Goal: Task Accomplishment & Management: Manage account settings

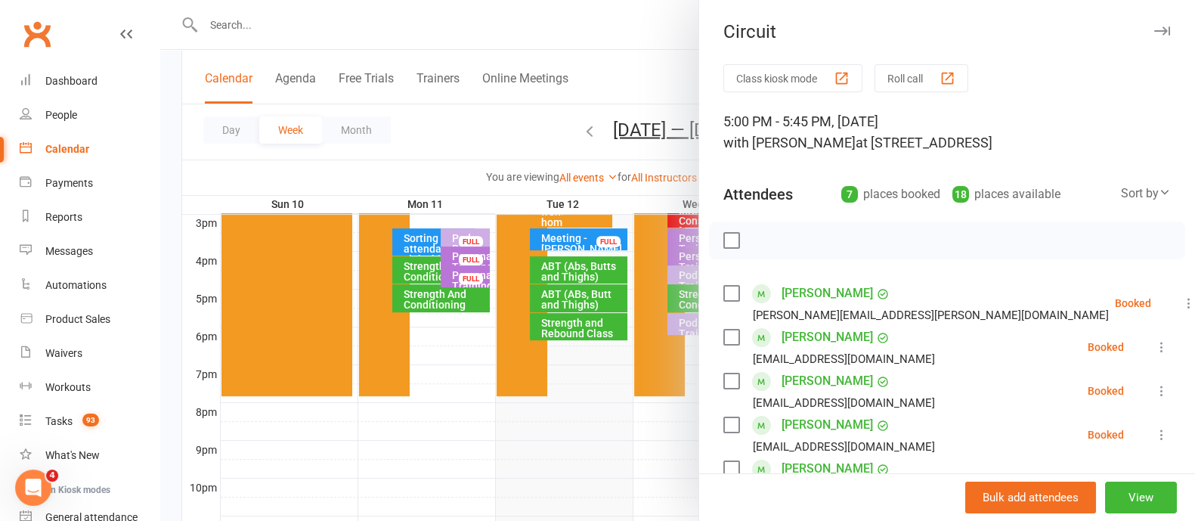
scroll to position [188, 0]
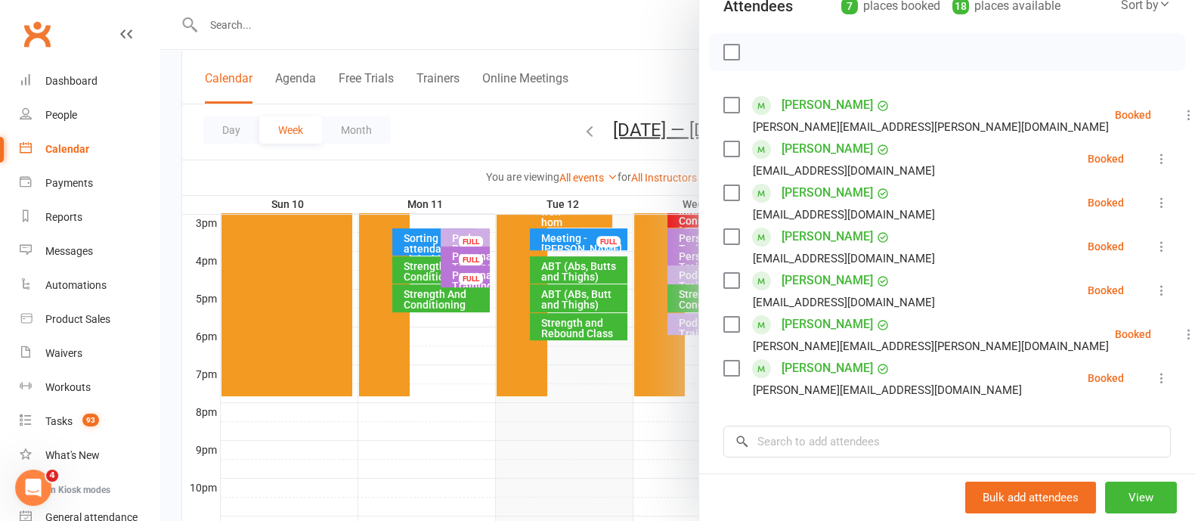
click at [623, 79] on div at bounding box center [677, 260] width 1034 height 521
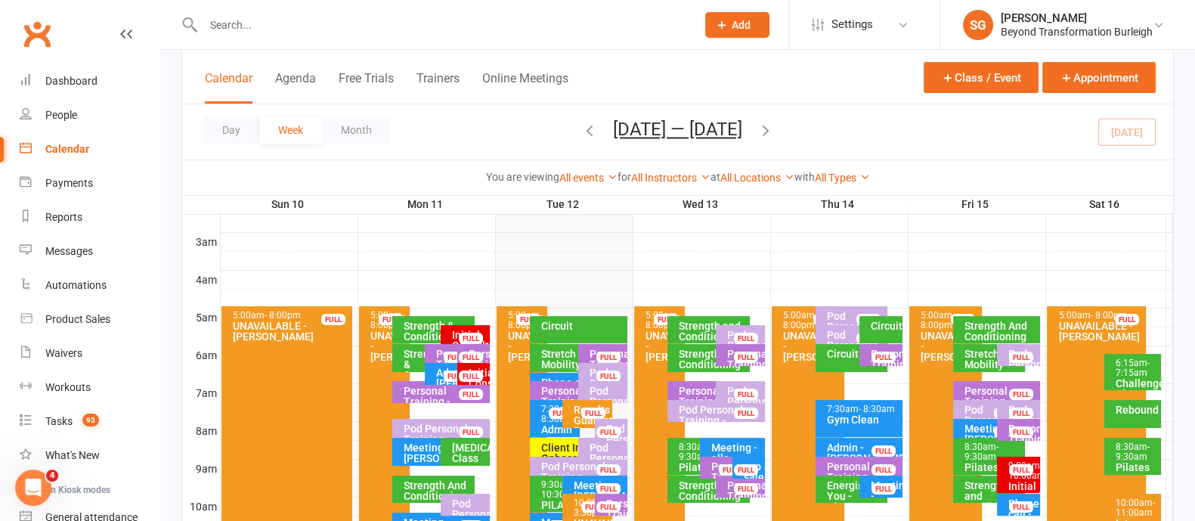
click at [558, 373] on div "Phone call - Kerry Van Gemert FULL" at bounding box center [571, 384] width 83 height 22
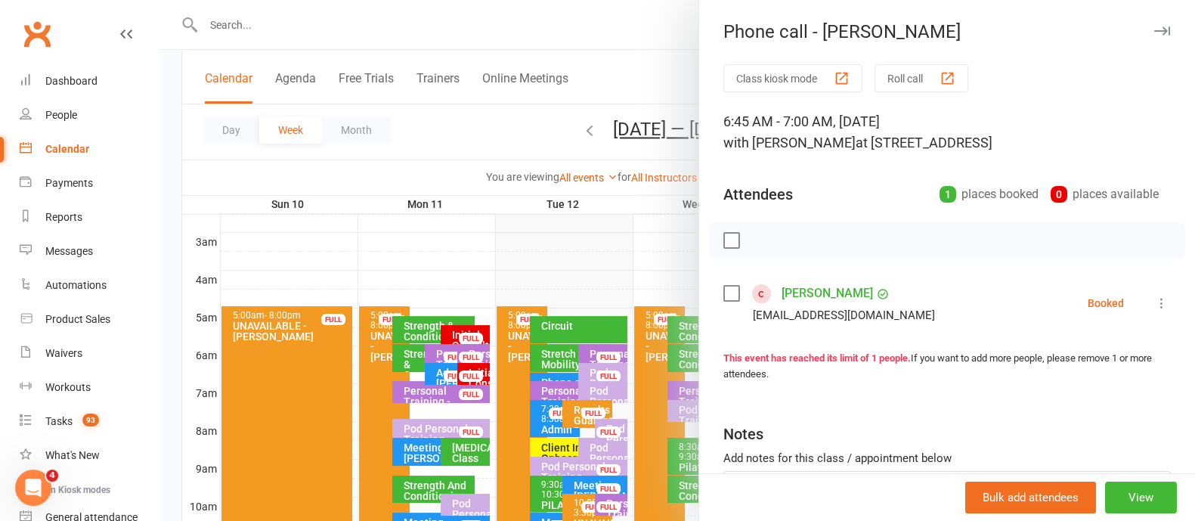
click at [849, 292] on link "Kerry Van Gemert" at bounding box center [826, 293] width 91 height 24
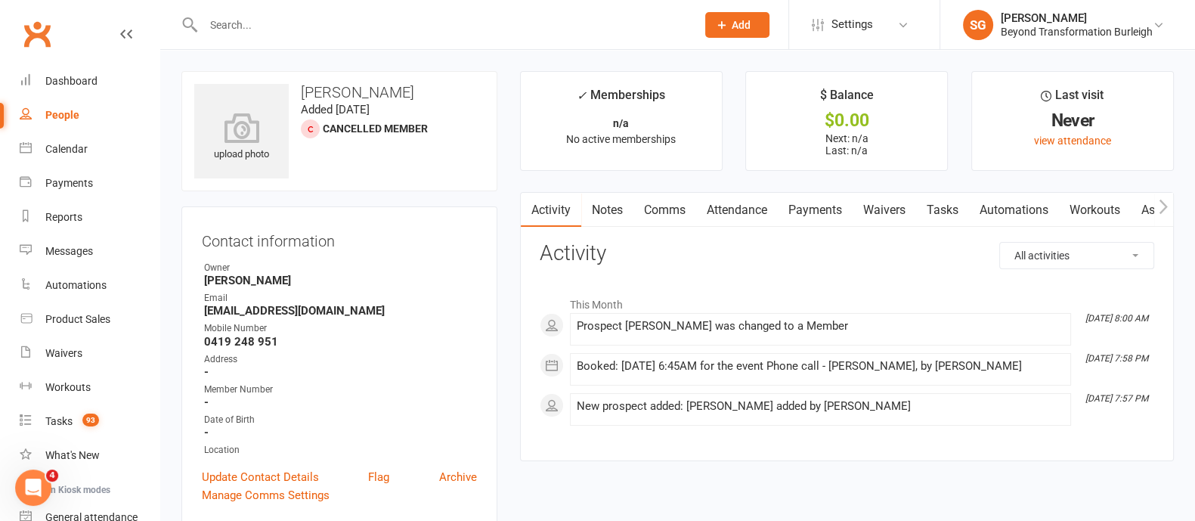
click at [274, 32] on input "text" at bounding box center [442, 24] width 487 height 21
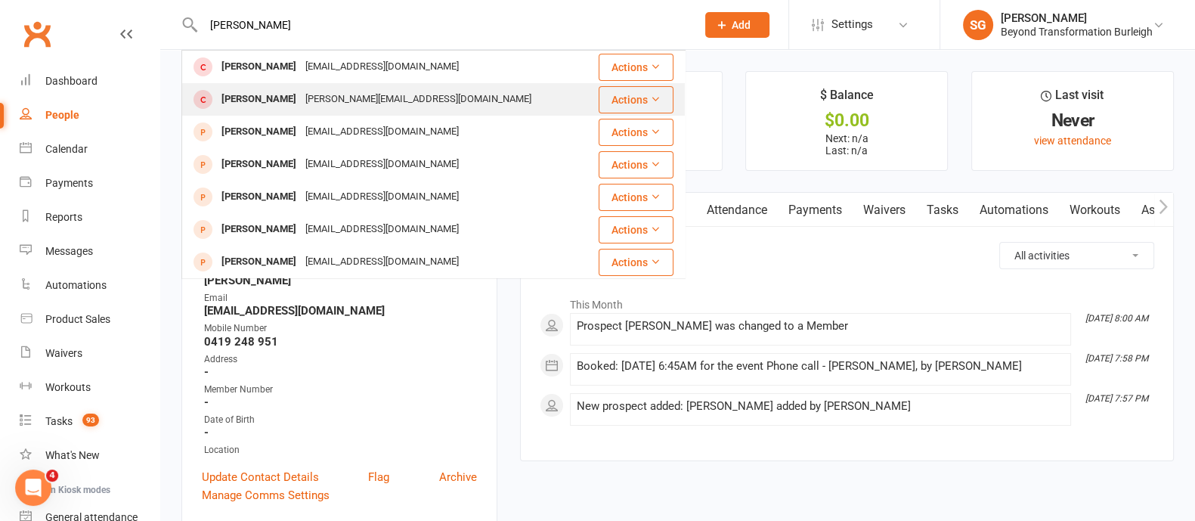
type input "kerry van"
click at [297, 85] on div "Kerry van Gemert kerry@eastcoasthomeloans.com.au" at bounding box center [390, 99] width 414 height 31
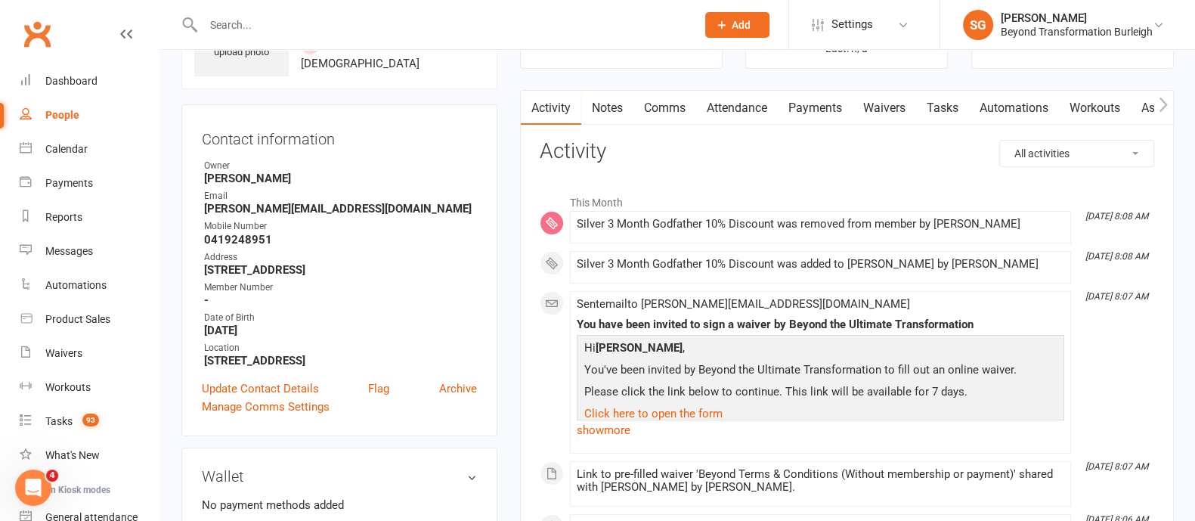
scroll to position [188, 0]
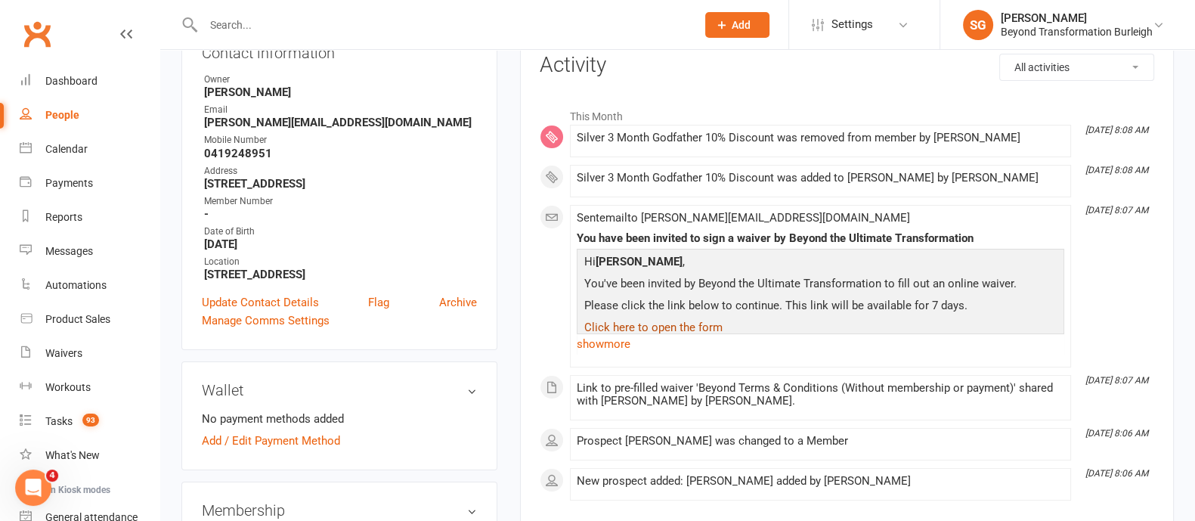
drag, startPoint x: 692, startPoint y: 326, endPoint x: 704, endPoint y: 320, distance: 13.5
click at [692, 326] on link "Click here to open the form" at bounding box center [653, 327] width 138 height 14
click at [601, 354] on div "Sent email to kerry@eastcoasthomeloans.com.au You have been invited to sign a w…" at bounding box center [820, 286] width 487 height 149
click at [603, 345] on link "show more" at bounding box center [820, 343] width 487 height 21
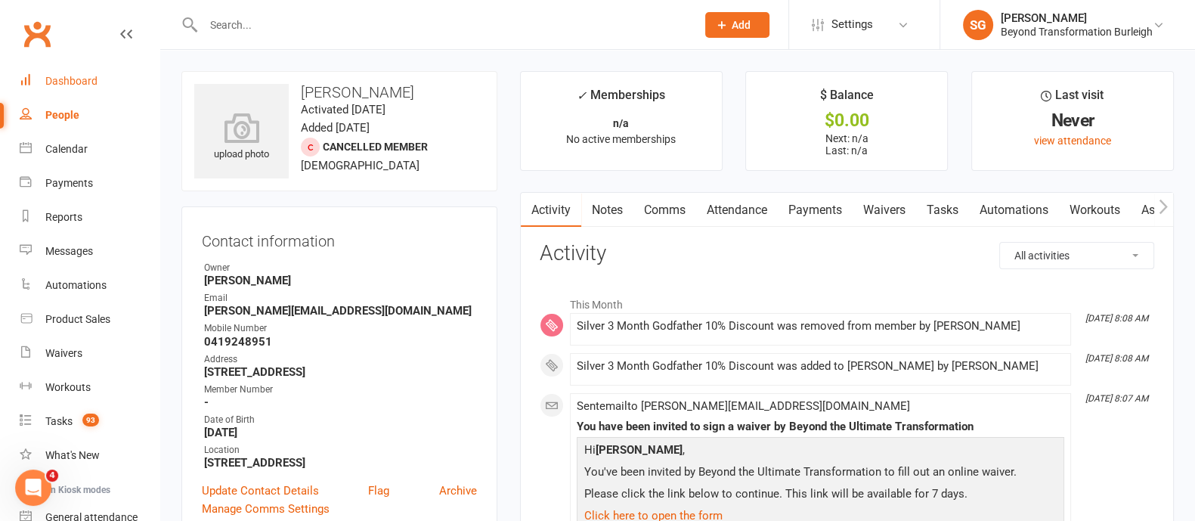
drag, startPoint x: 111, startPoint y: 72, endPoint x: 144, endPoint y: 72, distance: 33.2
click at [111, 72] on link "Dashboard" at bounding box center [90, 81] width 140 height 34
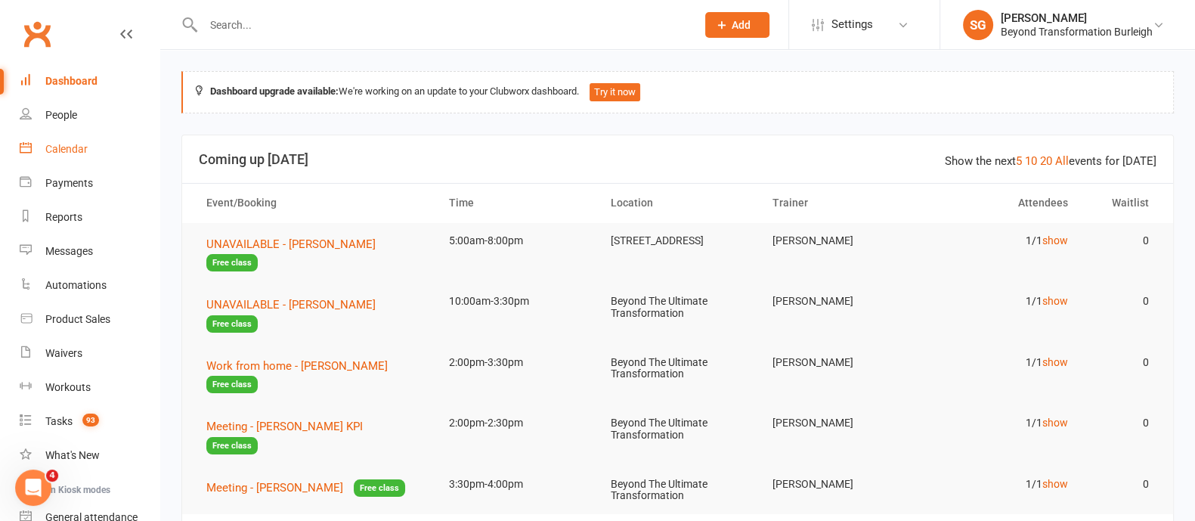
click at [81, 145] on div "Calendar" at bounding box center [66, 149] width 42 height 12
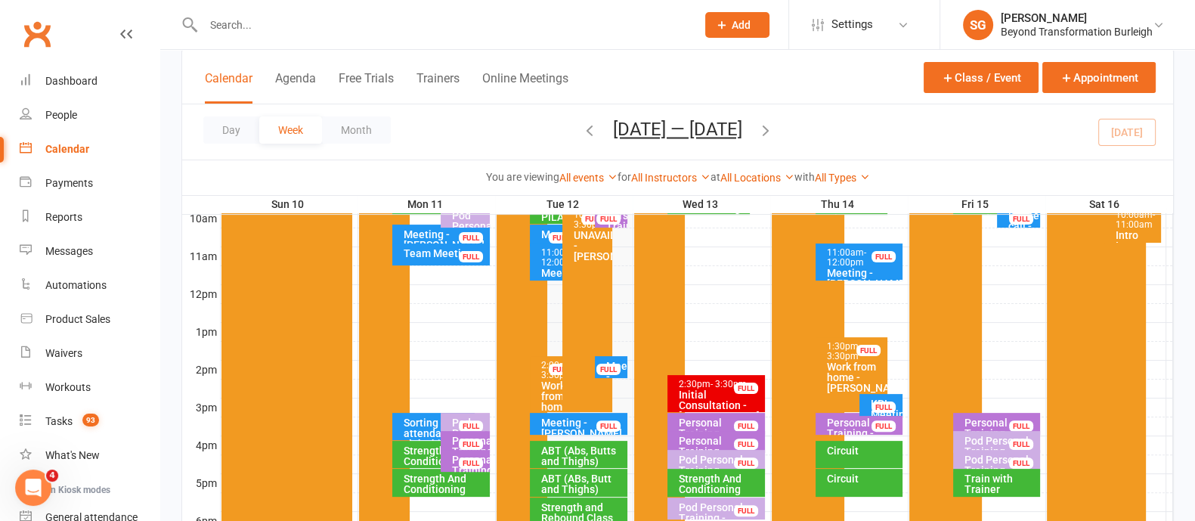
scroll to position [567, 0]
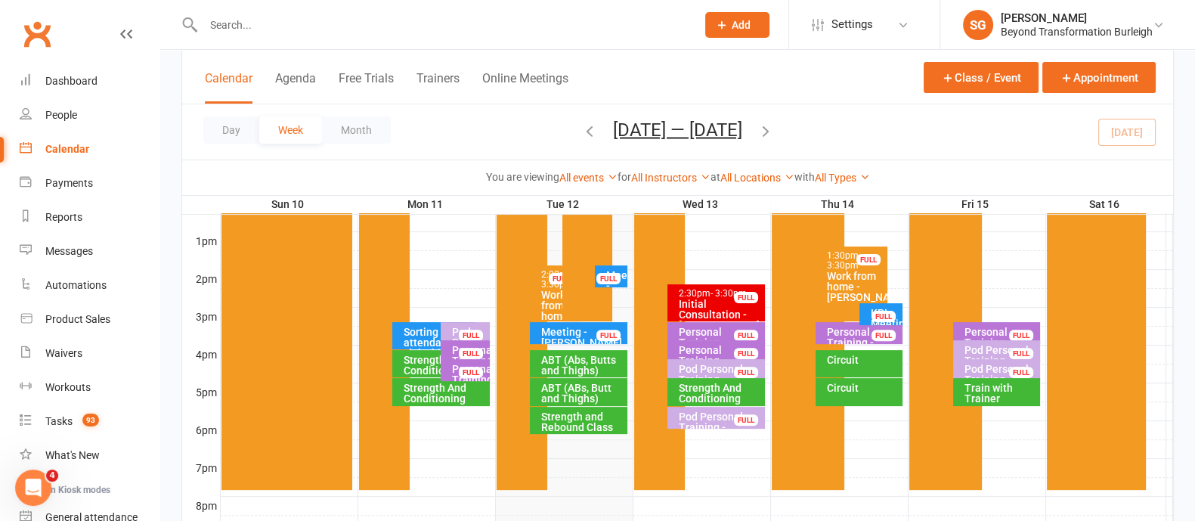
click at [552, 297] on div "Work from home - [PERSON_NAME]" at bounding box center [558, 310] width 36 height 42
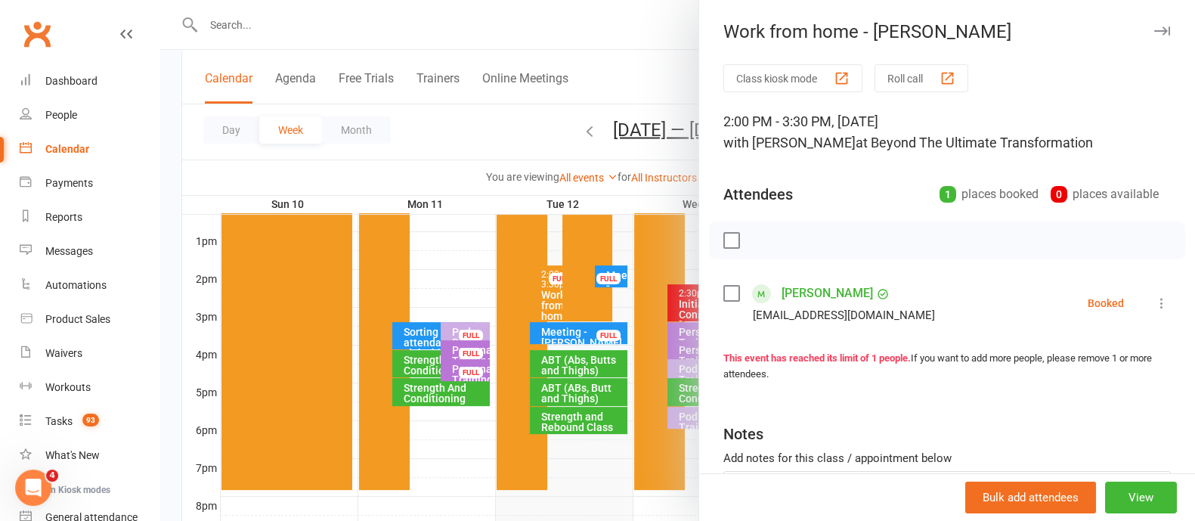
click at [1154, 29] on icon "button" at bounding box center [1162, 30] width 16 height 9
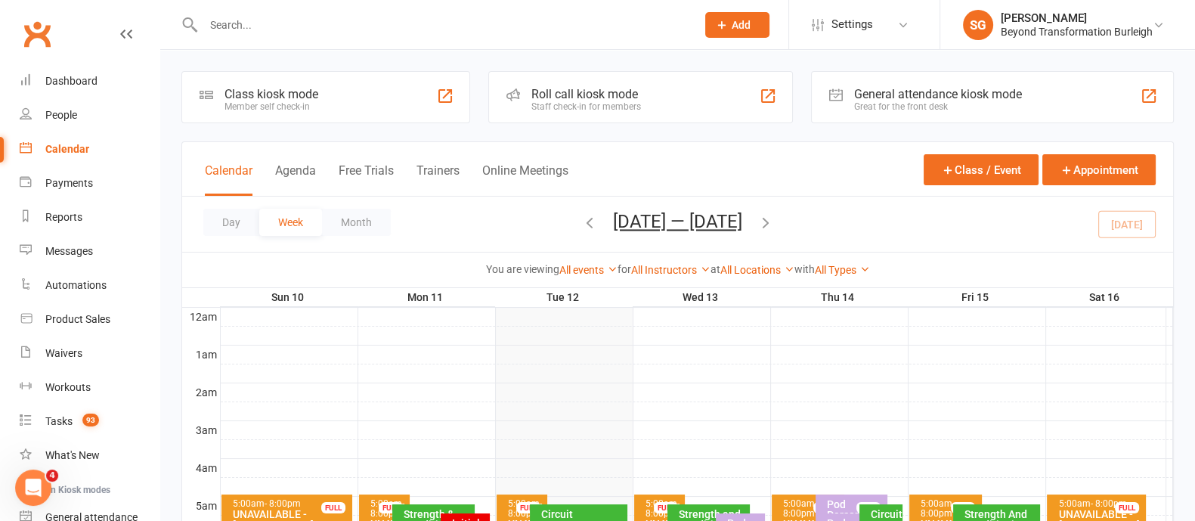
scroll to position [188, 0]
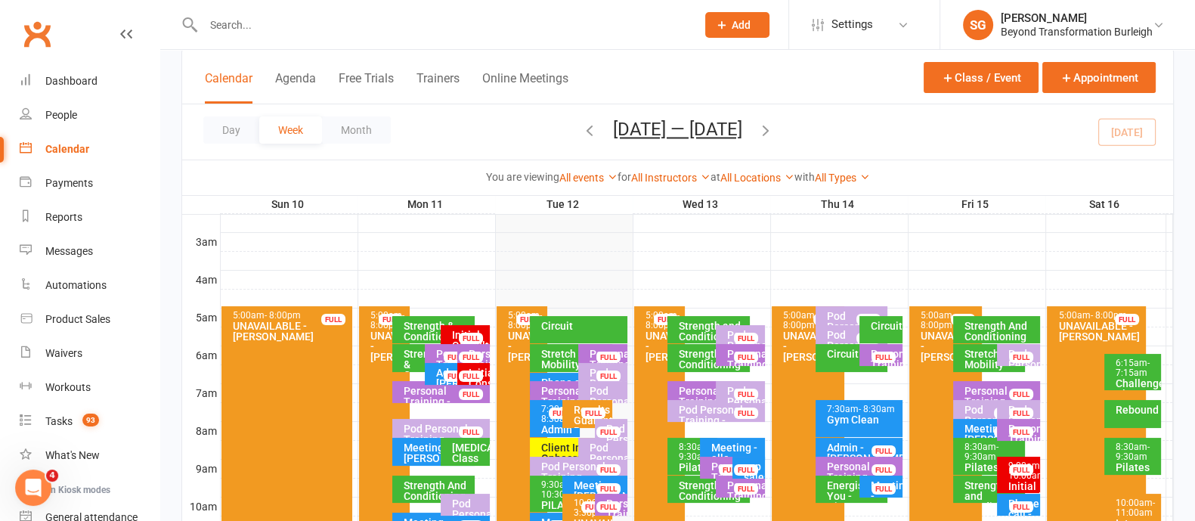
click at [236, 33] on input "text" at bounding box center [442, 24] width 487 height 21
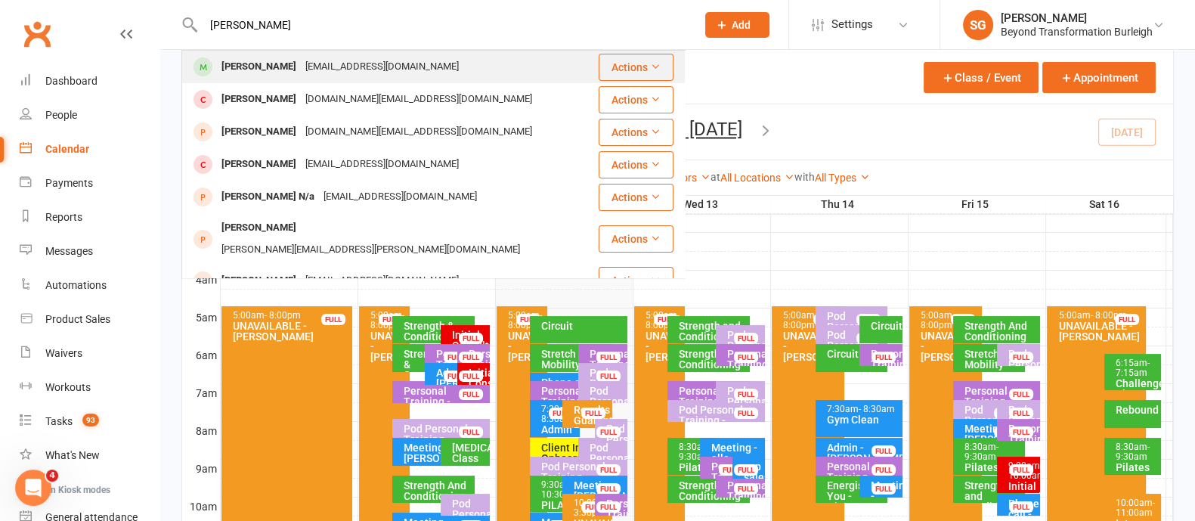
type input "averyl"
click at [264, 56] on div "[PERSON_NAME]" at bounding box center [259, 67] width 84 height 22
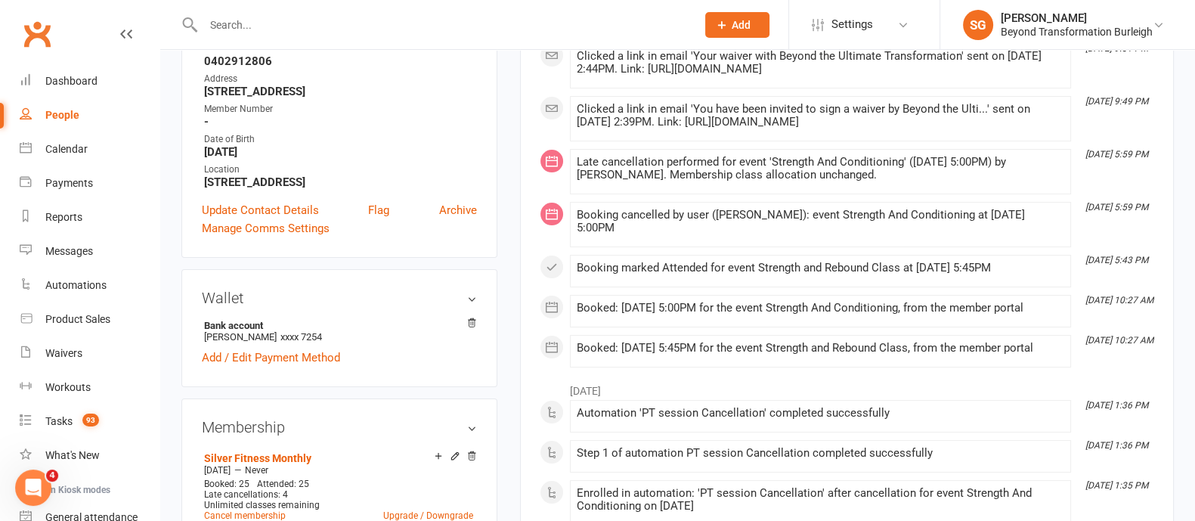
scroll to position [472, 0]
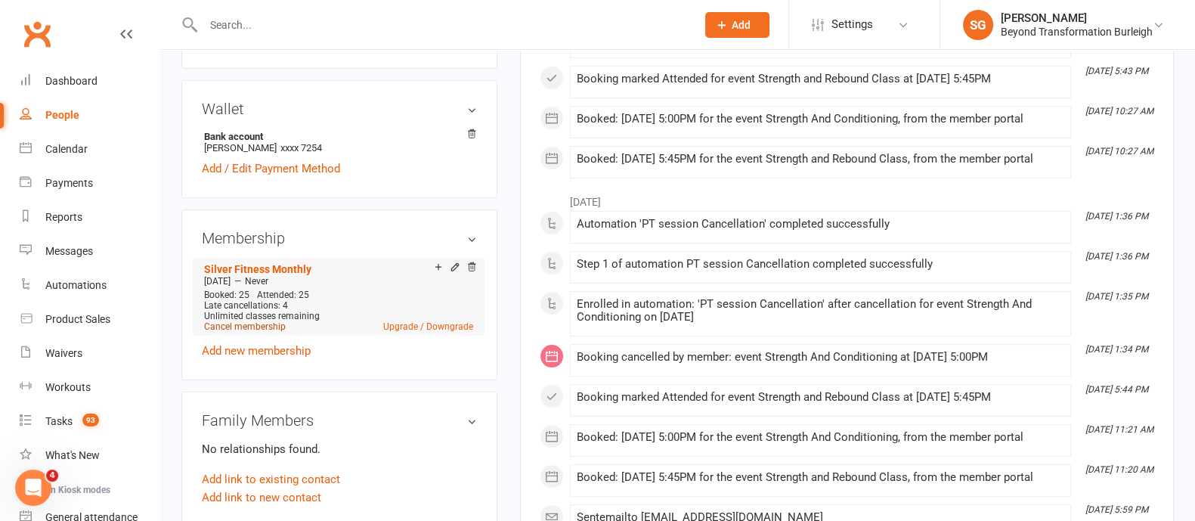
click at [256, 326] on link "Cancel membership" at bounding box center [245, 326] width 82 height 11
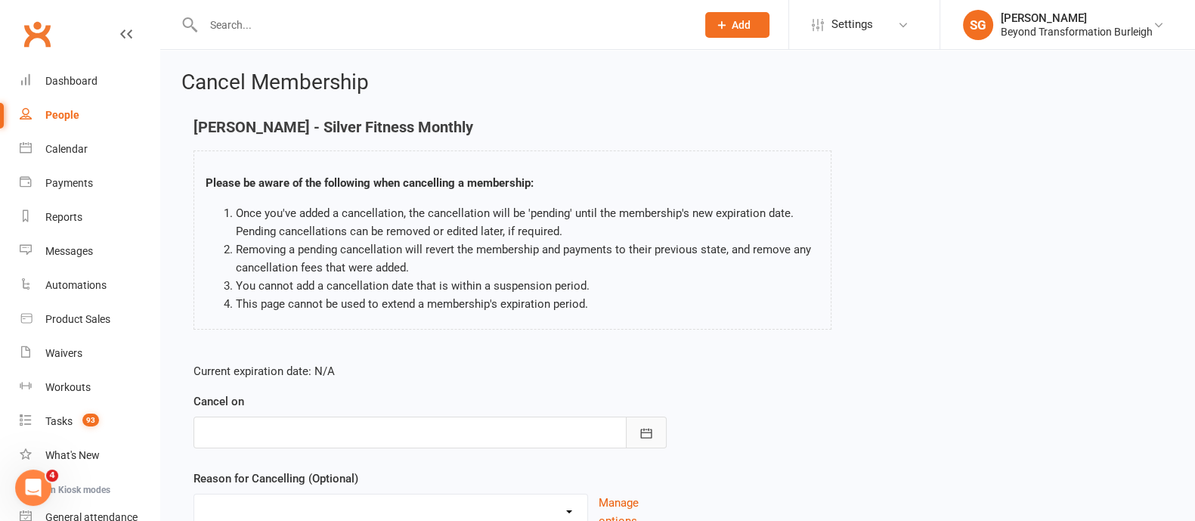
click at [645, 434] on icon "button" at bounding box center [645, 432] width 15 height 15
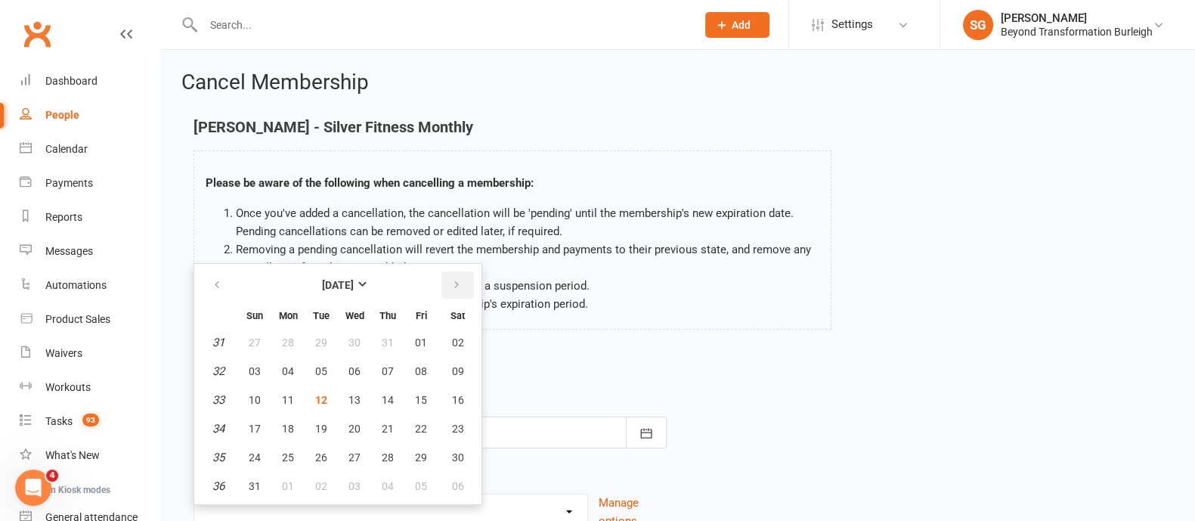
drag, startPoint x: 440, startPoint y: 281, endPoint x: 450, endPoint y: 280, distance: 10.7
click at [447, 280] on button "button" at bounding box center [457, 284] width 32 height 27
click at [348, 366] on span "10" at bounding box center [354, 371] width 12 height 12
type input "10 Sep 2025"
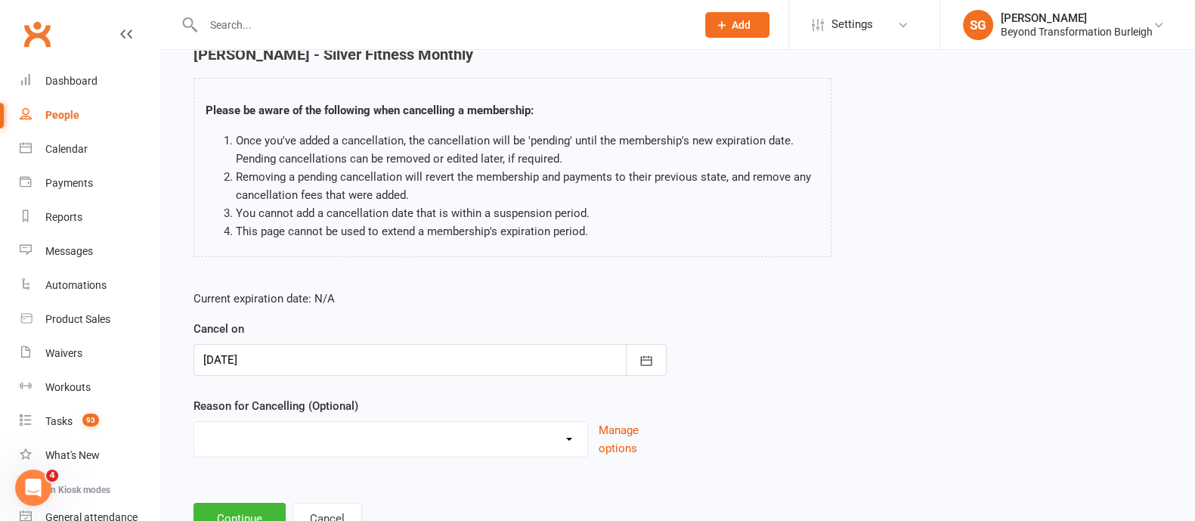
scroll to position [131, 0]
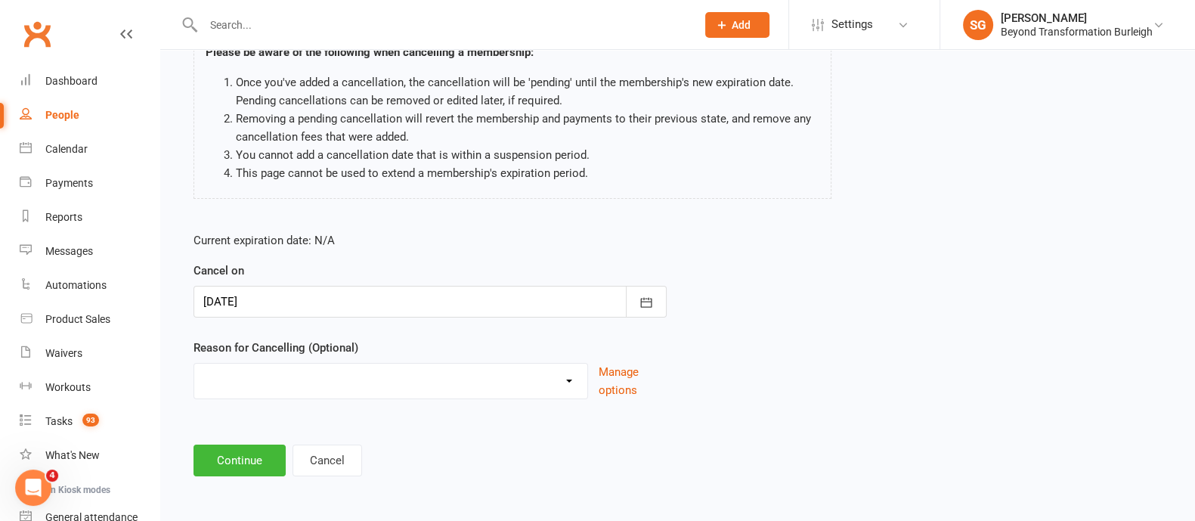
click at [416, 390] on select "Admin Finances Godfather Holiday Injury Moving to Burleigh No use Upgrading to …" at bounding box center [390, 378] width 393 height 30
select select "8"
click at [194, 363] on select "Admin Finances Godfather Holiday Injury Moving to Burleigh No use Upgrading to …" at bounding box center [390, 378] width 393 height 30
click at [273, 444] on input at bounding box center [429, 460] width 473 height 32
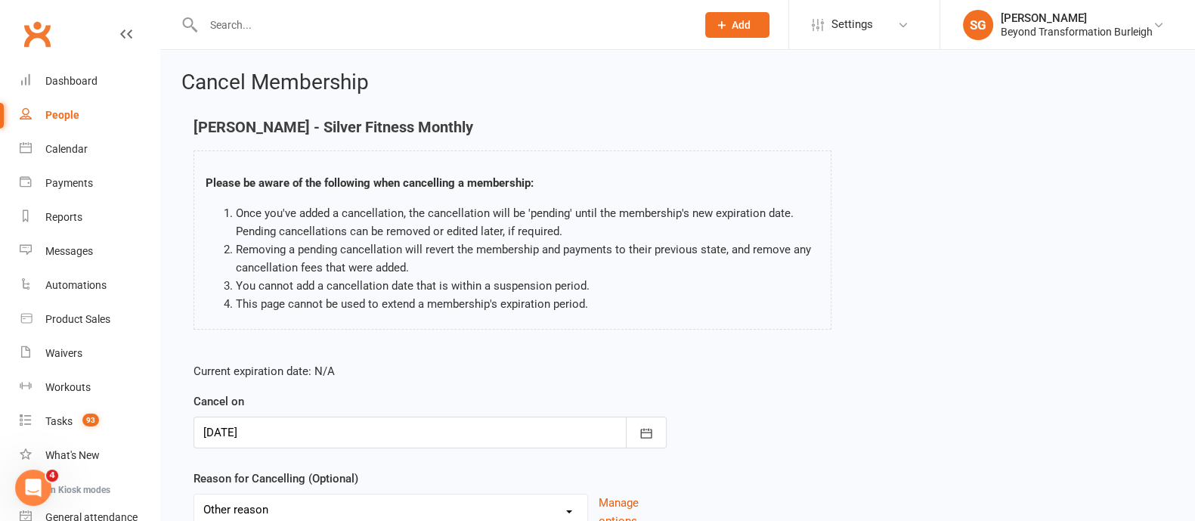
scroll to position [208, 0]
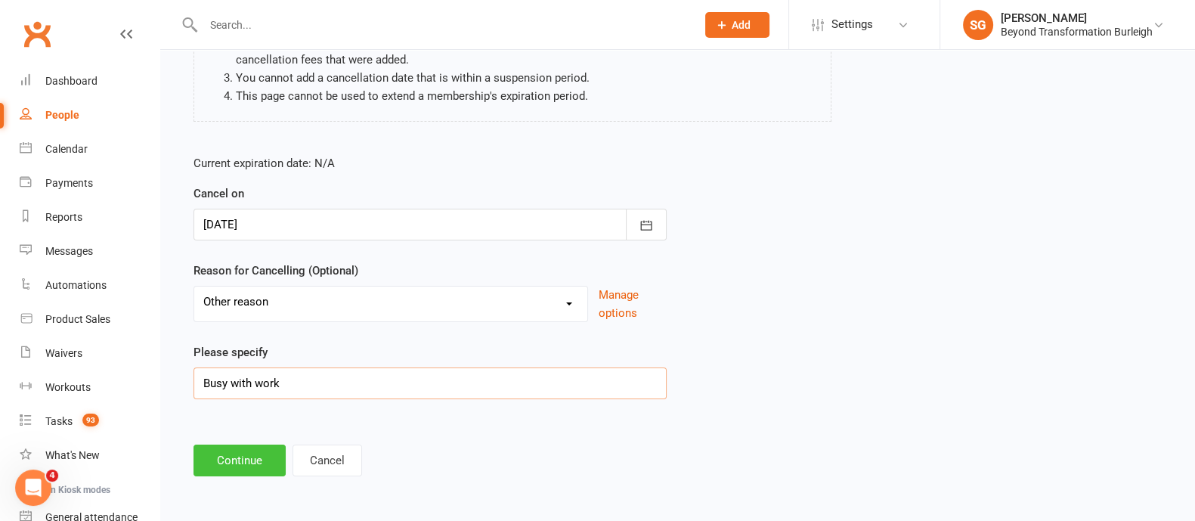
type input "Busy with work"
click at [230, 444] on button "Continue" at bounding box center [239, 460] width 92 height 32
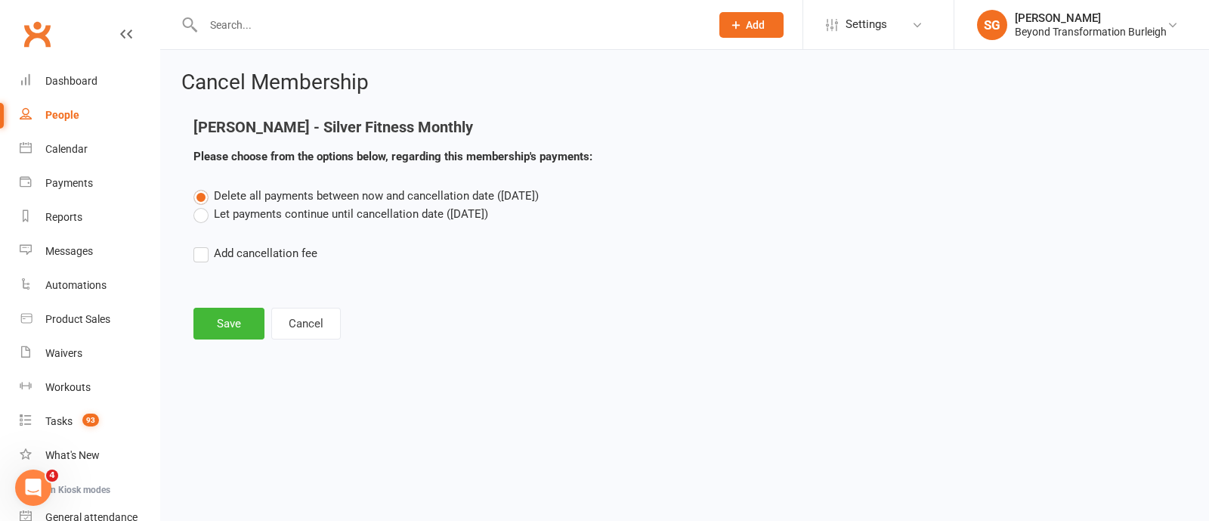
click at [196, 221] on label "Let payments continue until cancellation date (Sep 10, 2025)" at bounding box center [340, 214] width 295 height 18
click at [196, 205] on input "Let payments continue until cancellation date (Sep 10, 2025)" at bounding box center [198, 205] width 10 height 0
click at [213, 319] on button "Save" at bounding box center [228, 324] width 71 height 32
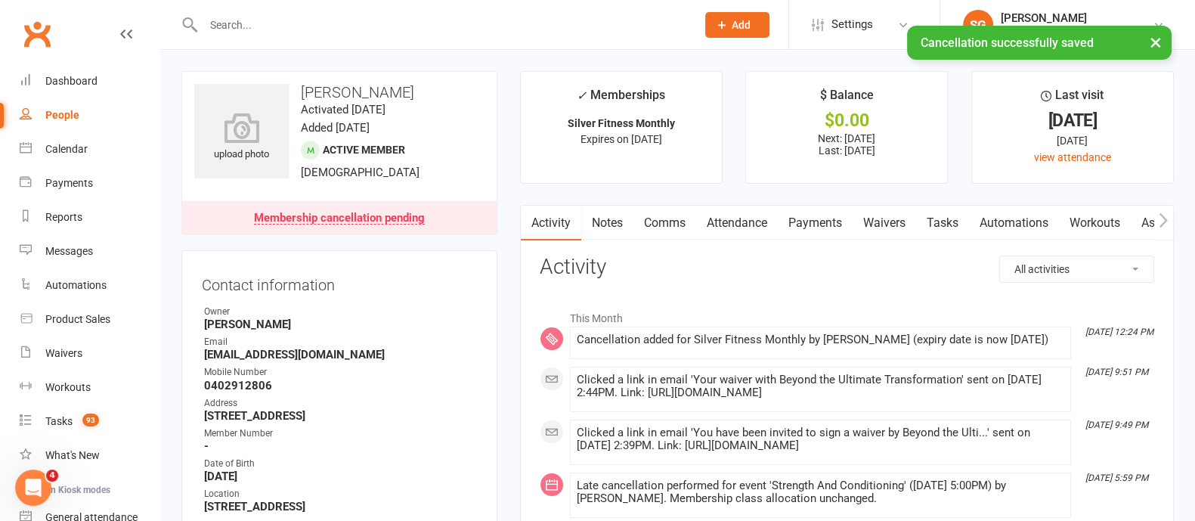
click at [759, 217] on link "Attendance" at bounding box center [737, 223] width 82 height 35
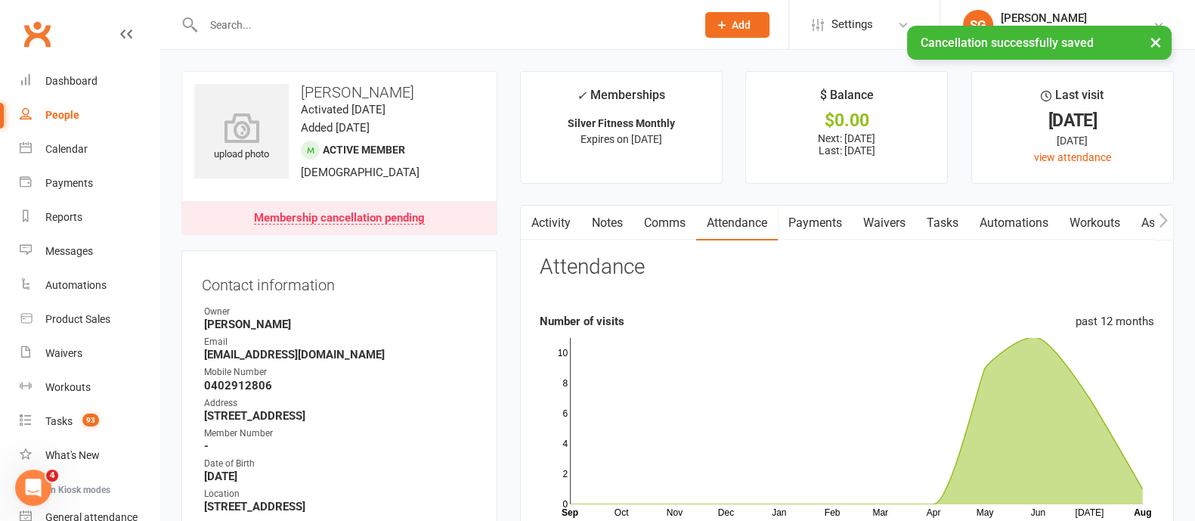
click at [623, 222] on link "Notes" at bounding box center [607, 223] width 52 height 35
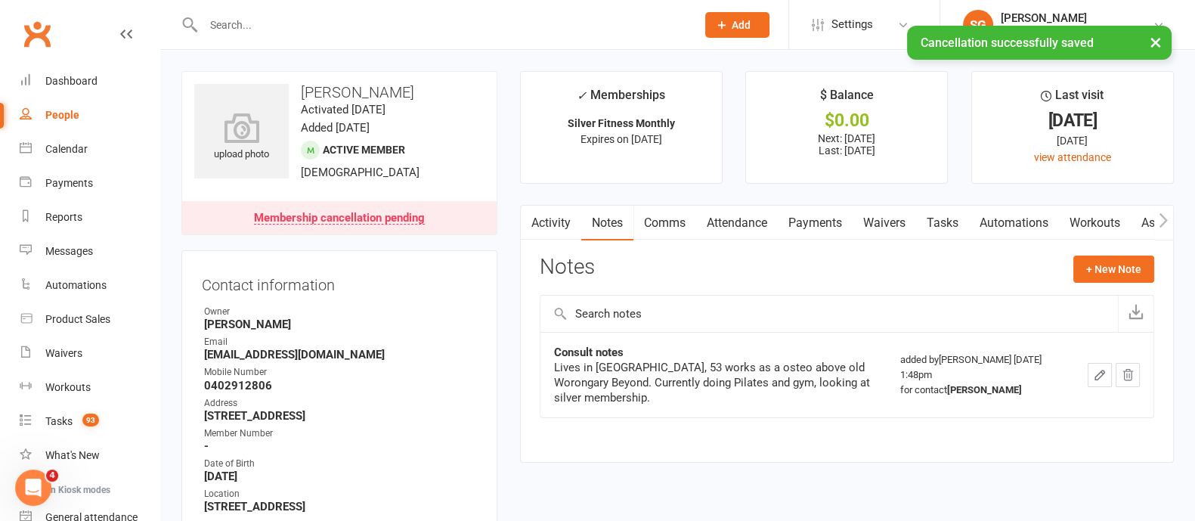
click at [808, 223] on link "Payments" at bounding box center [815, 223] width 75 height 35
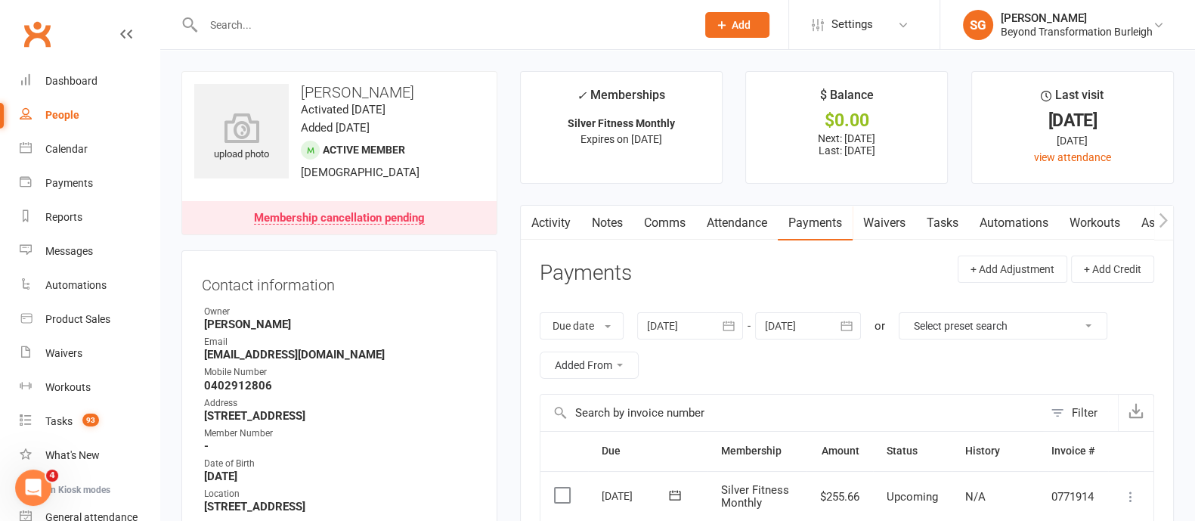
click at [850, 318] on icon "button" at bounding box center [846, 325] width 15 height 15
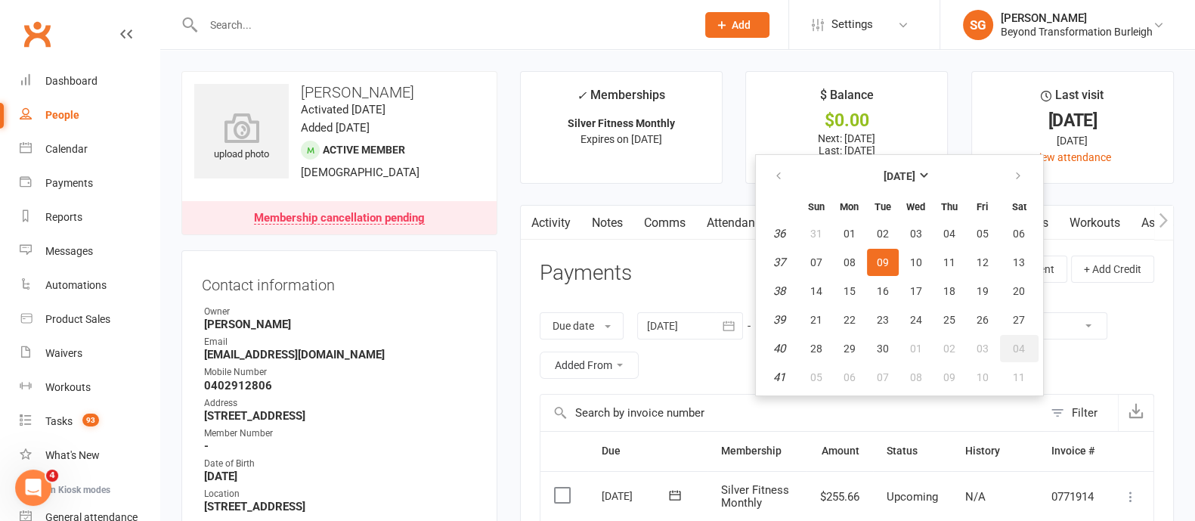
click at [1000, 354] on button "04" at bounding box center [1019, 348] width 39 height 27
type input "04 Oct 2025"
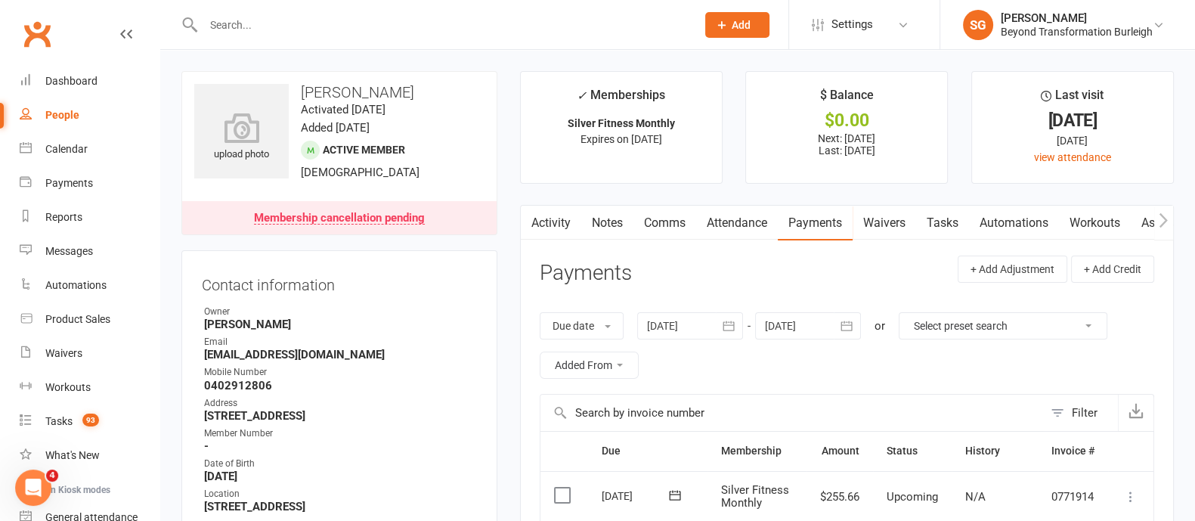
scroll to position [283, 0]
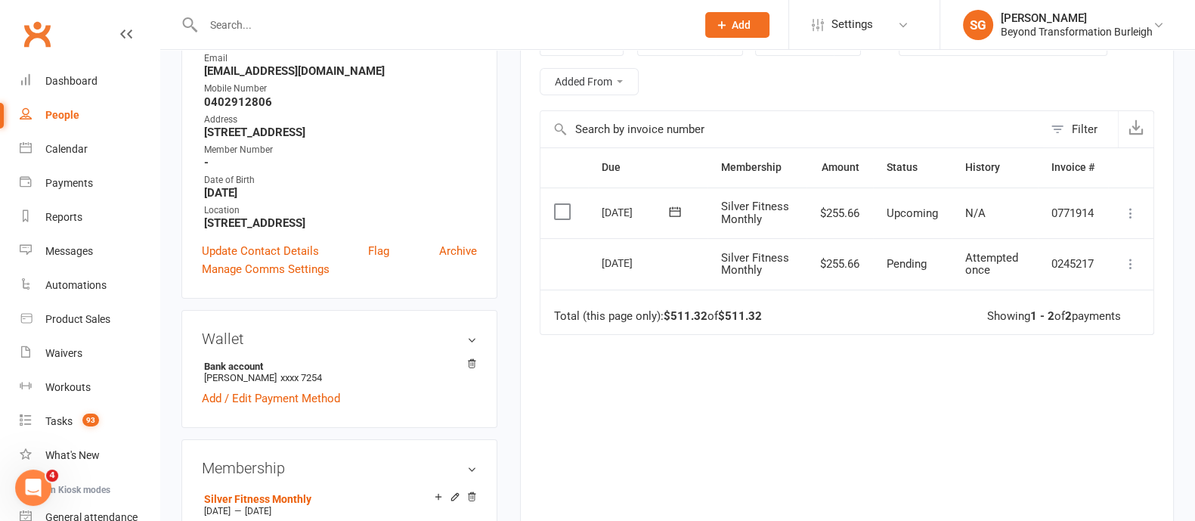
click at [1131, 206] on icon at bounding box center [1130, 213] width 15 height 15
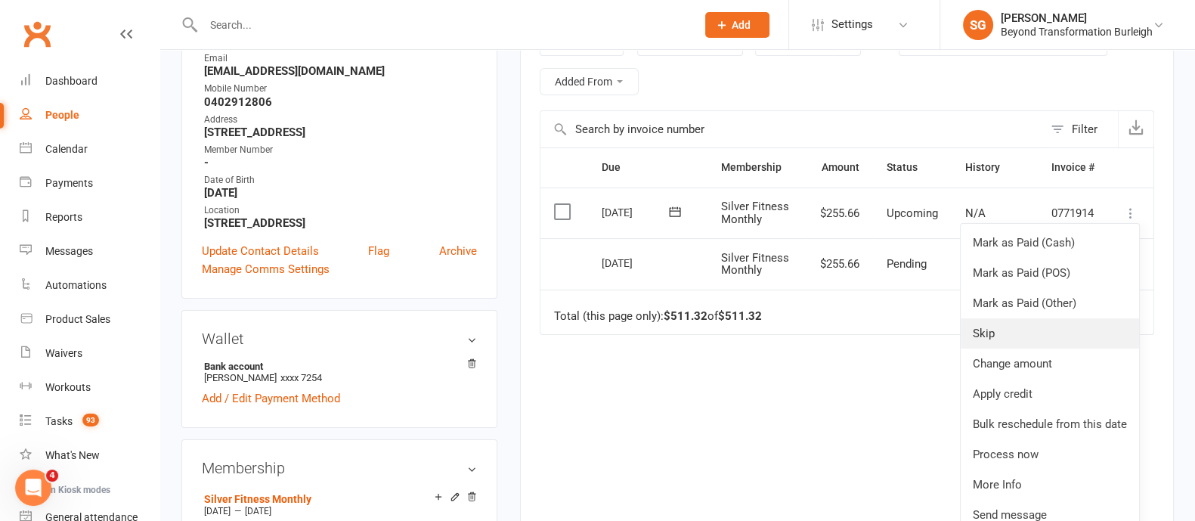
click at [997, 326] on link "Skip" at bounding box center [1049, 333] width 178 height 30
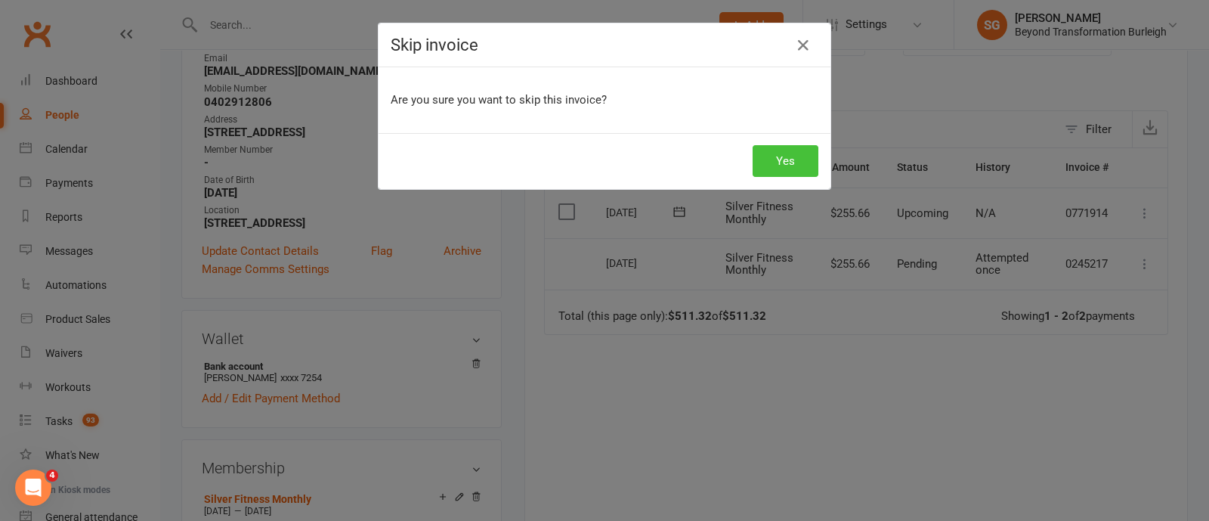
click at [770, 157] on button "Yes" at bounding box center [786, 161] width 66 height 32
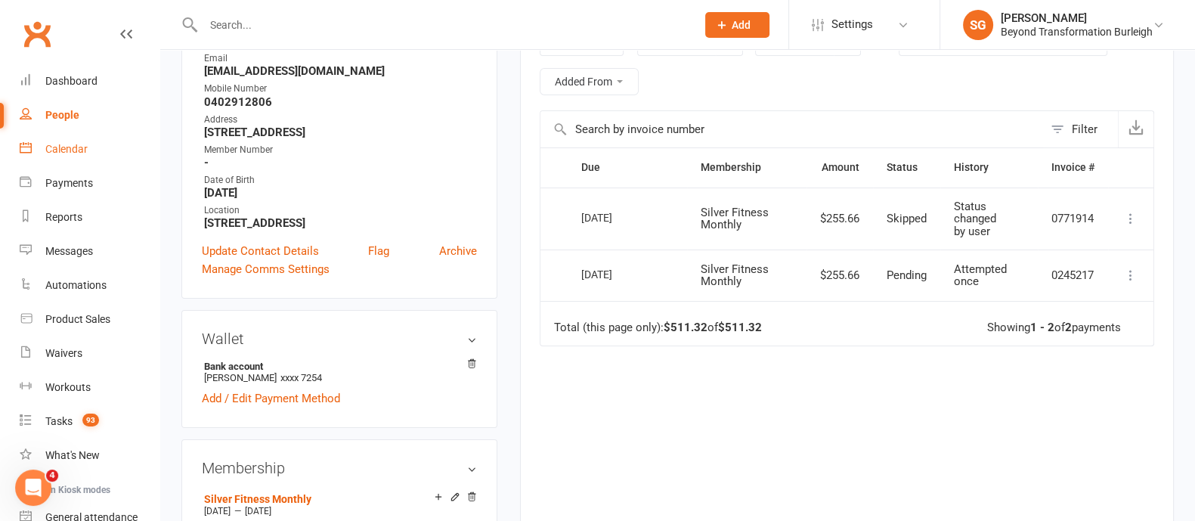
click at [63, 153] on div "Calendar" at bounding box center [66, 149] width 42 height 12
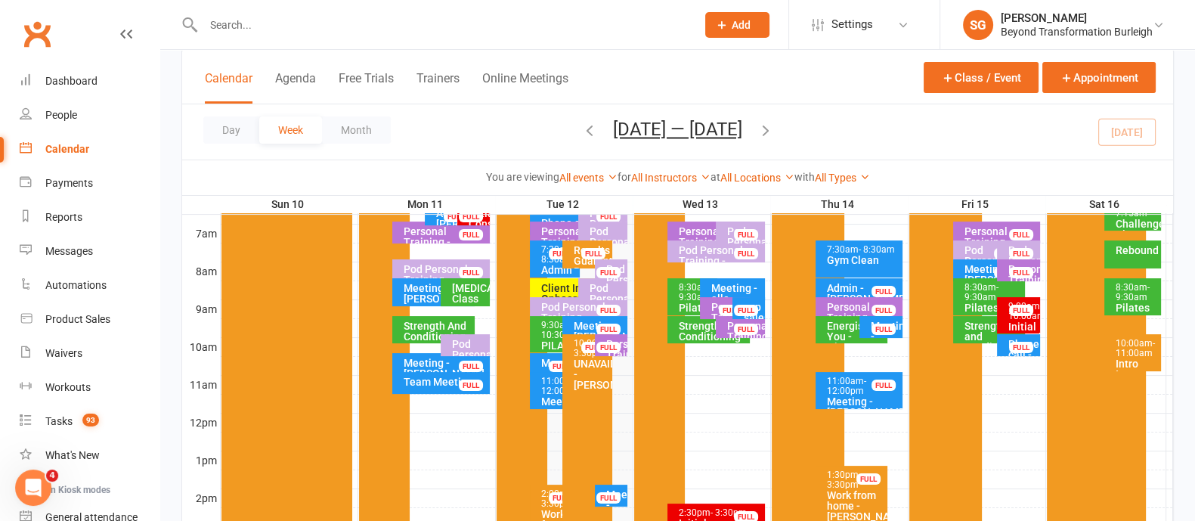
scroll to position [377, 0]
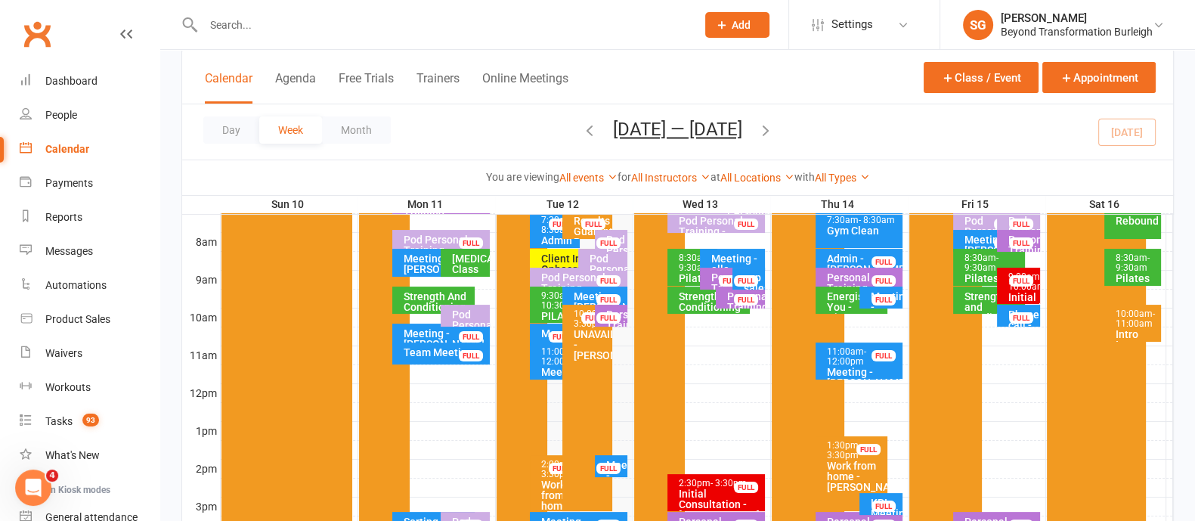
click at [1133, 317] on span "- 11:00am" at bounding box center [1134, 318] width 39 height 20
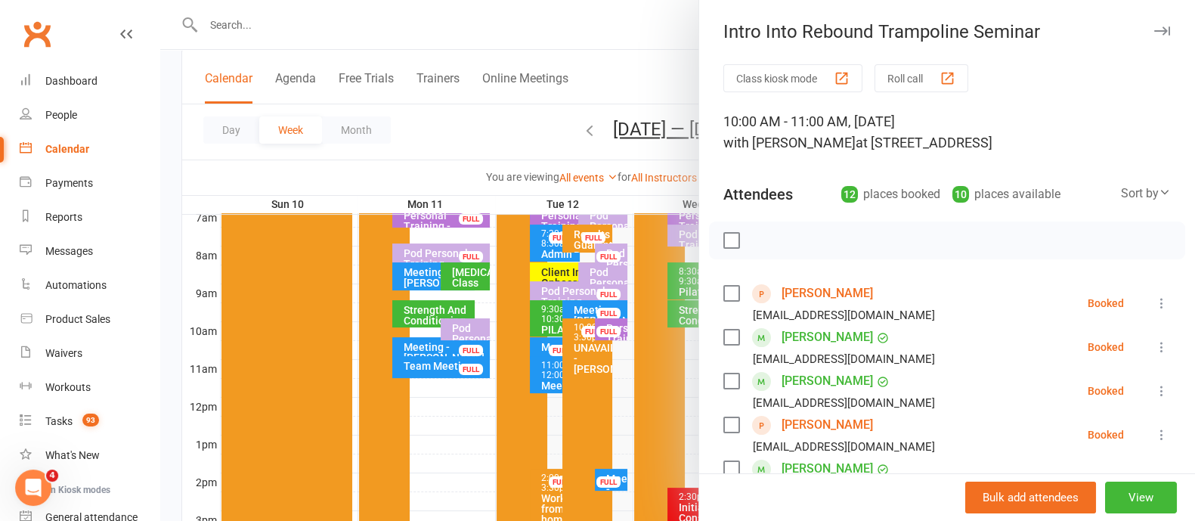
scroll to position [283, 0]
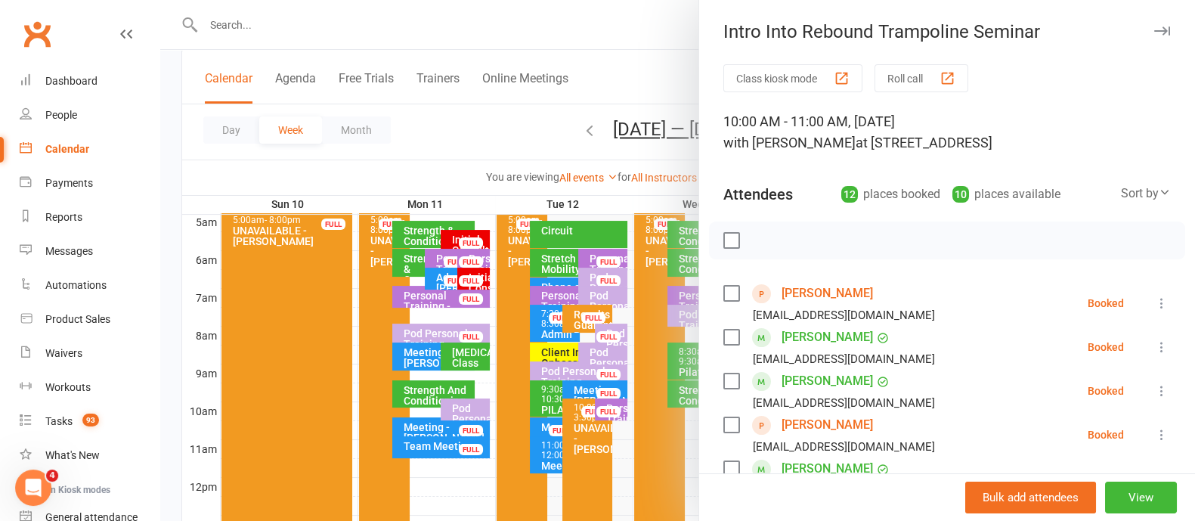
click at [1154, 29] on icon "button" at bounding box center [1162, 30] width 16 height 9
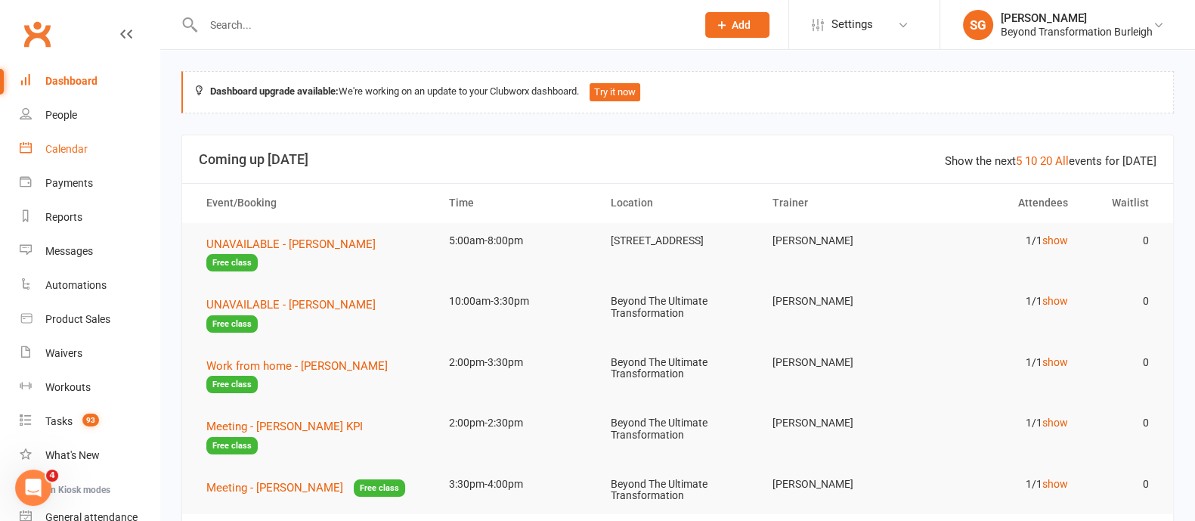
click at [62, 143] on div "Calendar" at bounding box center [66, 149] width 42 height 12
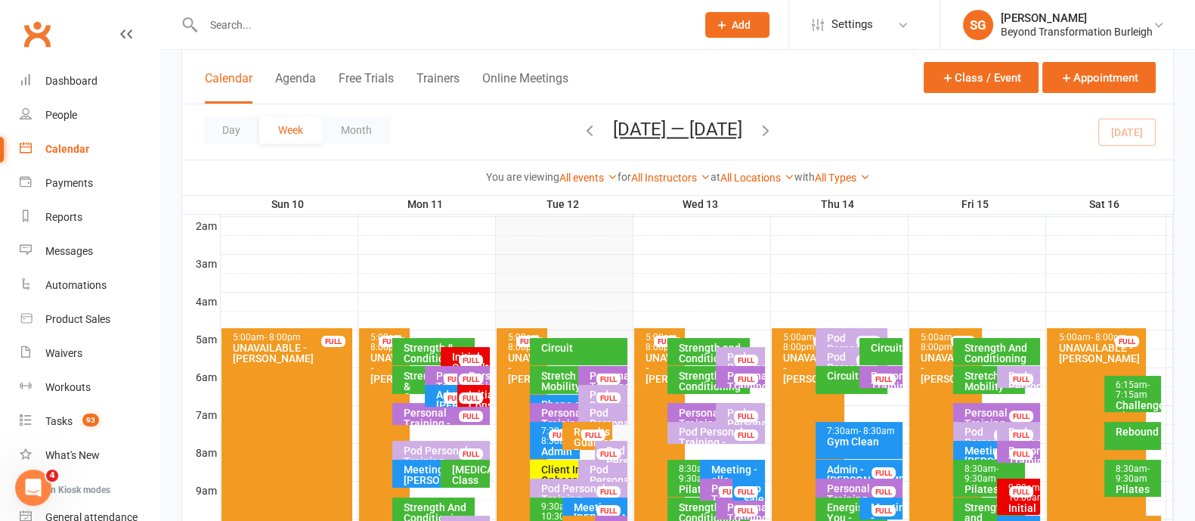
scroll to position [283, 0]
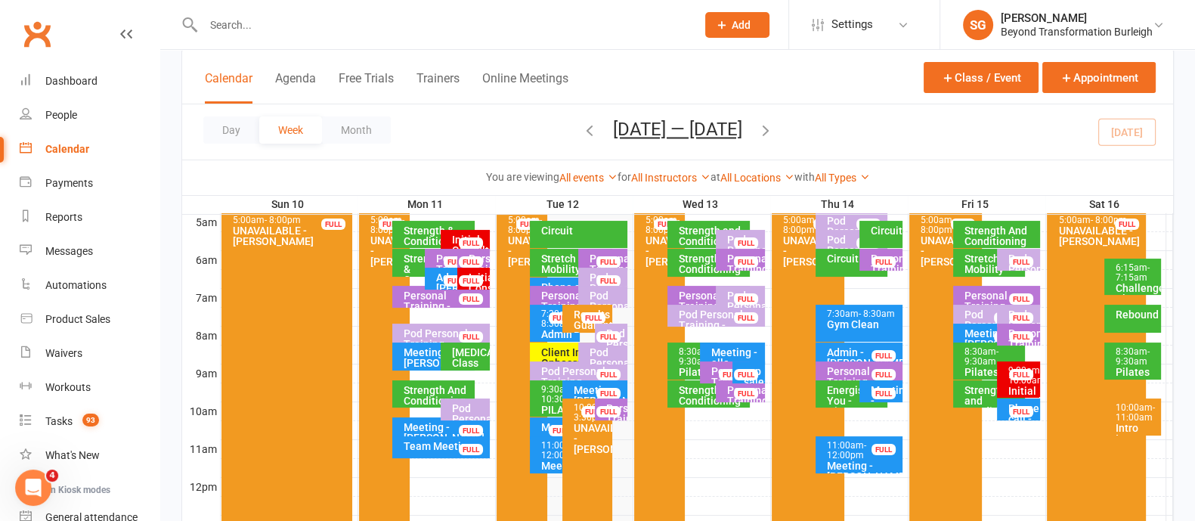
click at [548, 402] on span "- 10:30am" at bounding box center [559, 394] width 37 height 20
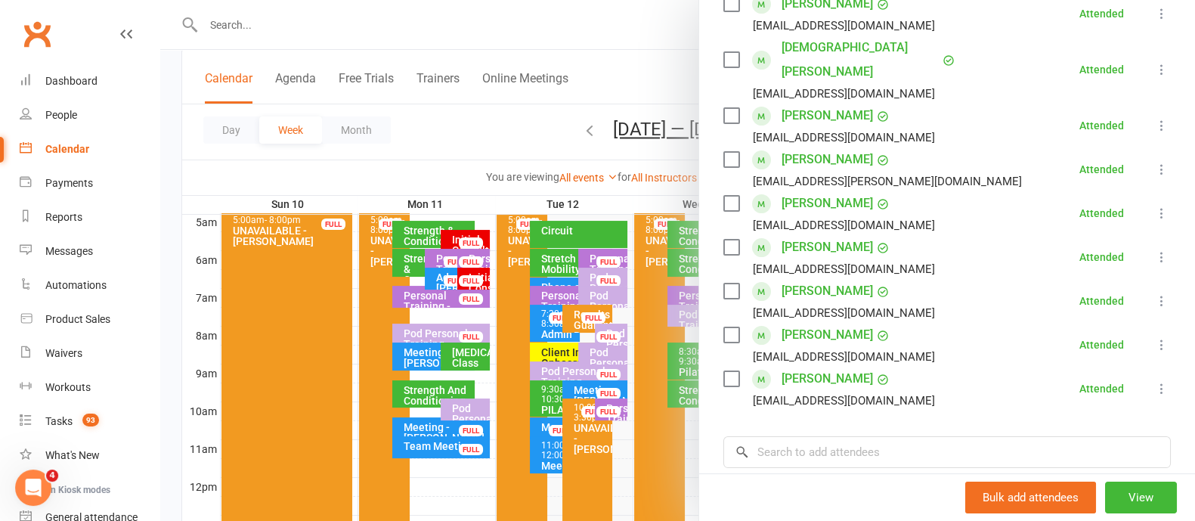
scroll to position [0, 0]
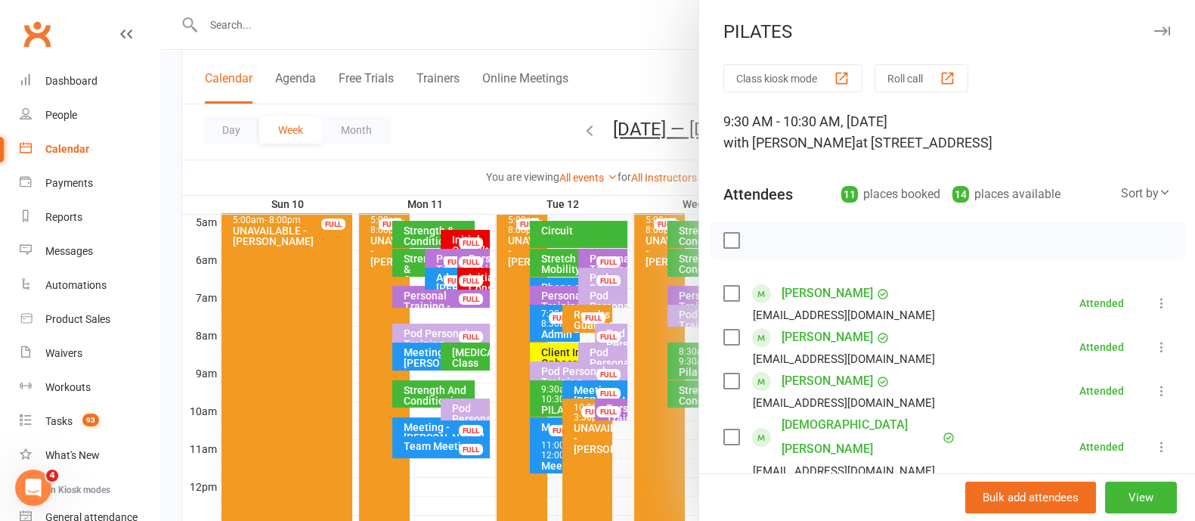
click at [1152, 23] on button "button" at bounding box center [1161, 31] width 18 height 18
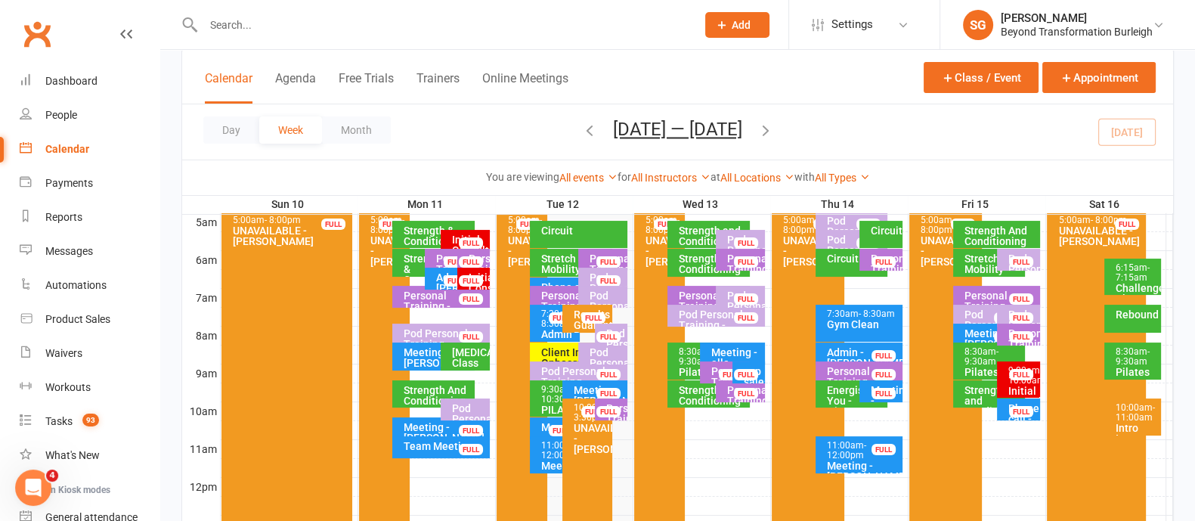
click at [579, 373] on div "Pod Personal Training - [PERSON_NAME], [PERSON_NAME]" at bounding box center [582, 387] width 85 height 42
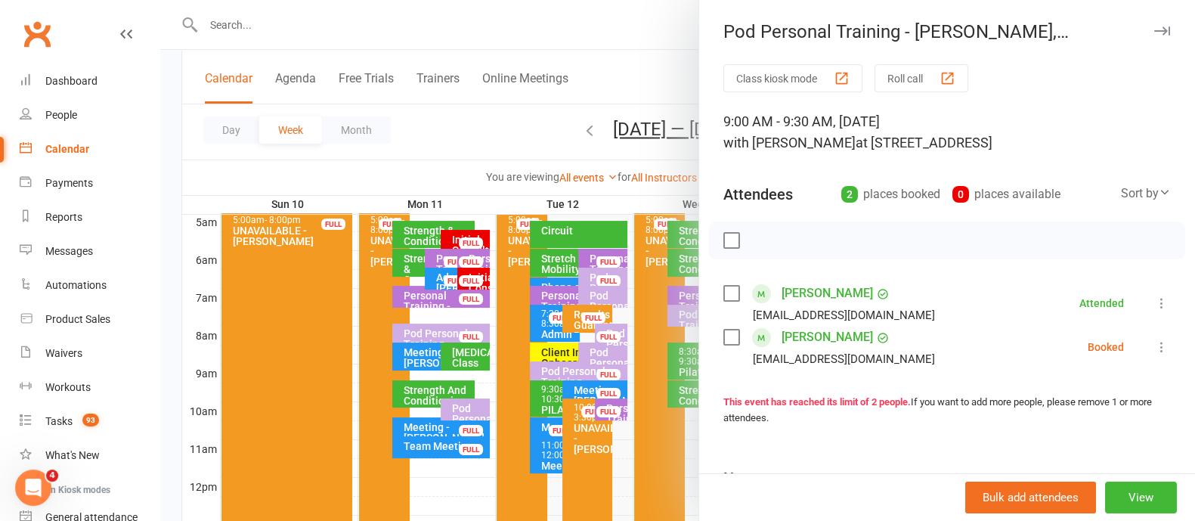
click at [1154, 30] on icon "button" at bounding box center [1162, 30] width 16 height 9
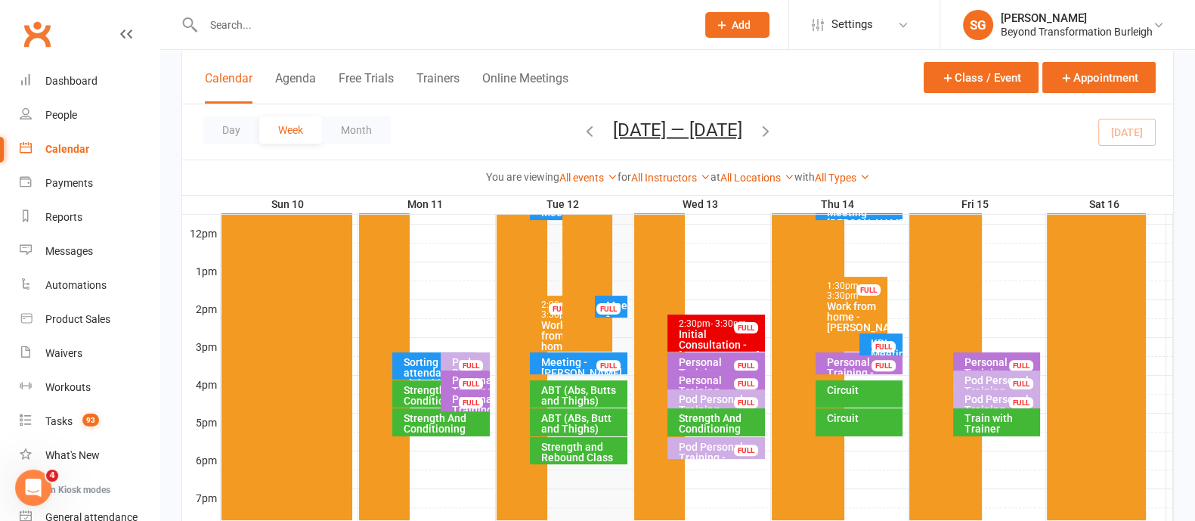
scroll to position [567, 0]
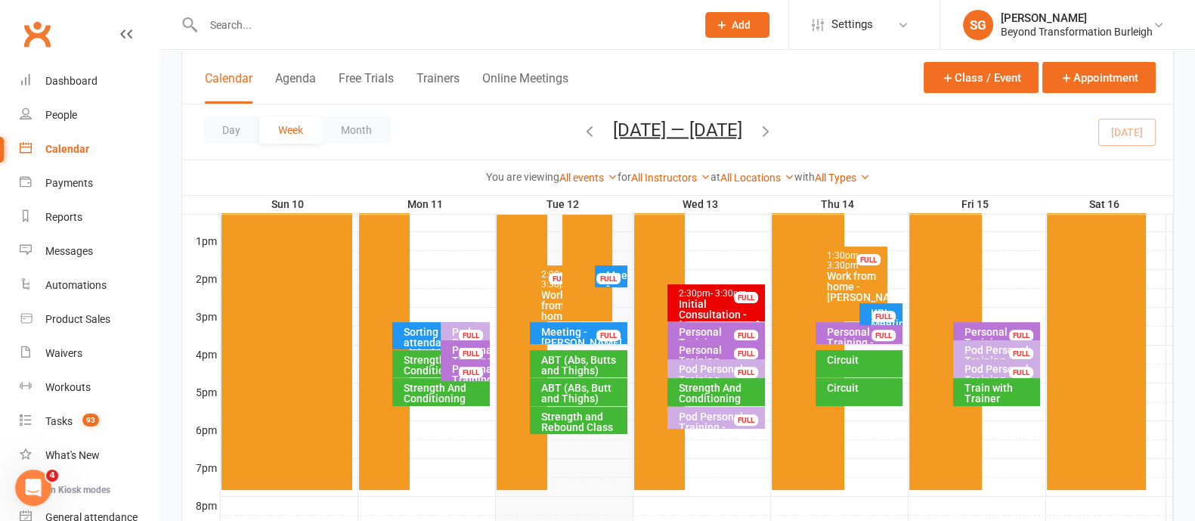
click at [556, 365] on div "ABT (Abs, Butts and Thighs)" at bounding box center [582, 364] width 85 height 21
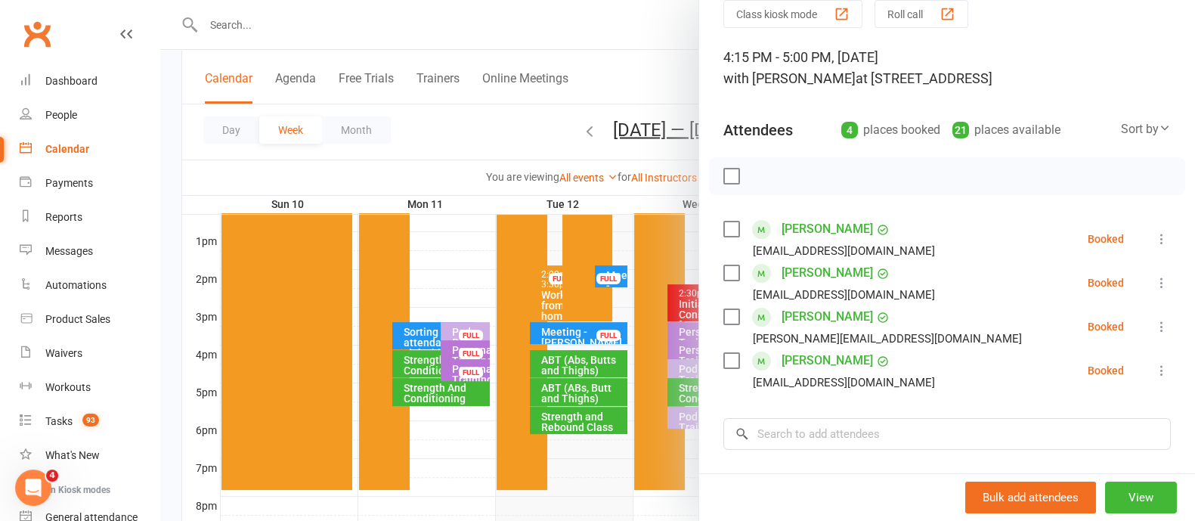
scroll to position [0, 0]
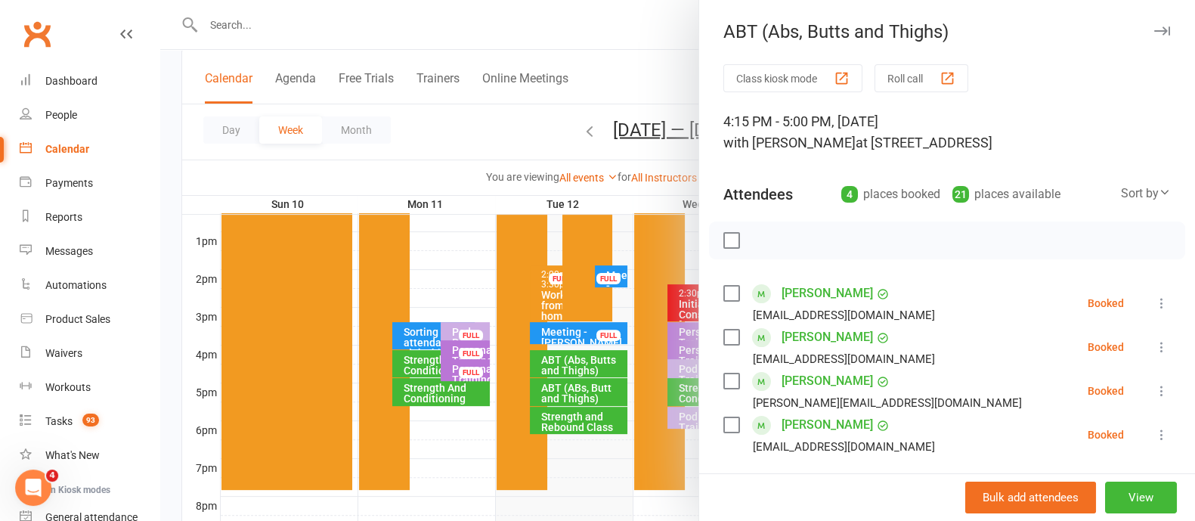
click at [1152, 36] on button "button" at bounding box center [1161, 31] width 18 height 18
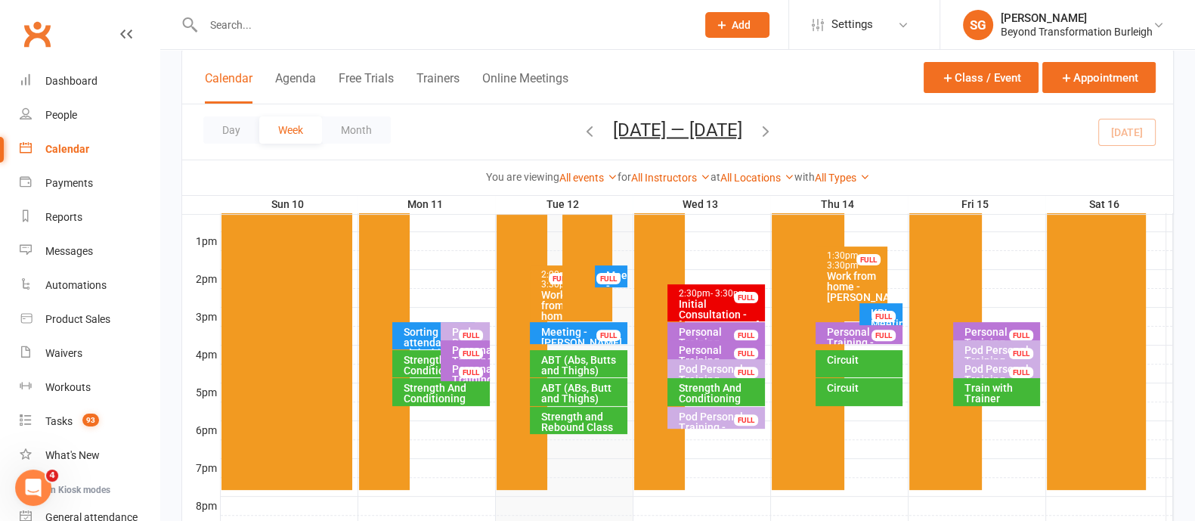
click at [556, 391] on div "ABT (ABs, Butt and Thighs)" at bounding box center [582, 392] width 85 height 21
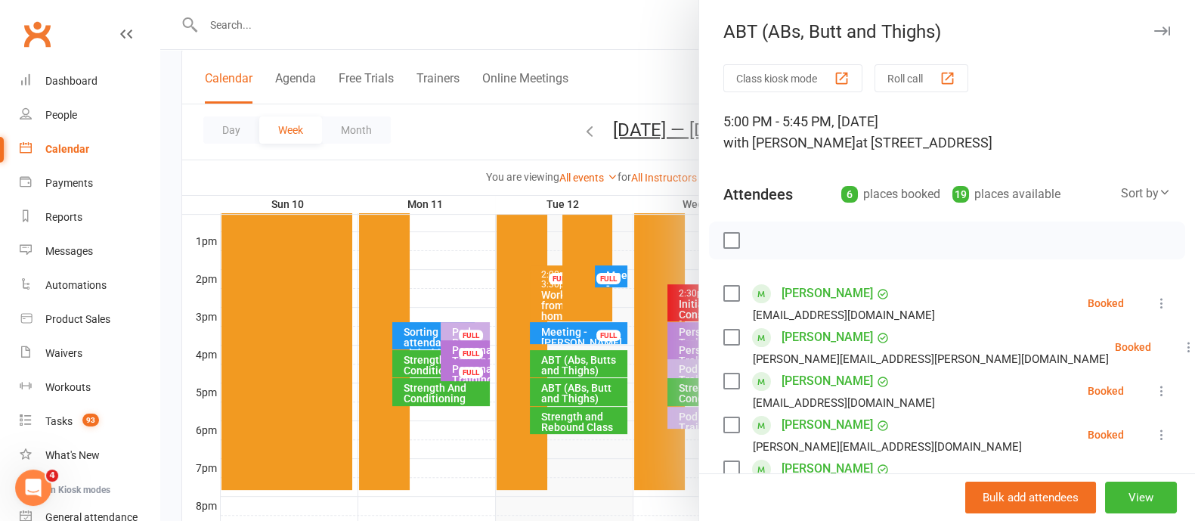
click at [1154, 26] on icon "button" at bounding box center [1162, 30] width 16 height 9
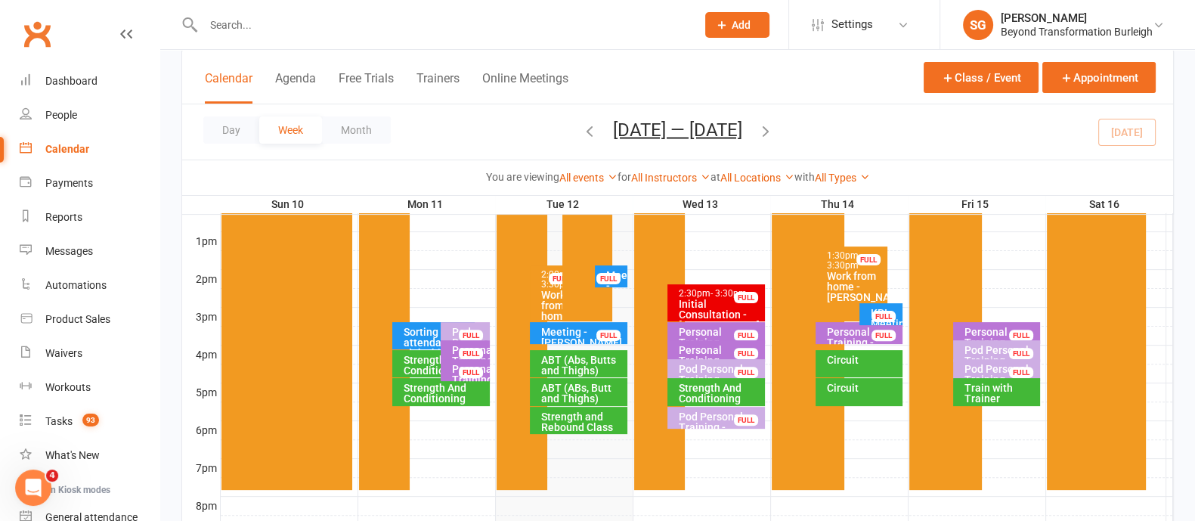
click at [592, 411] on div "Strength and Rebound Class" at bounding box center [582, 421] width 85 height 21
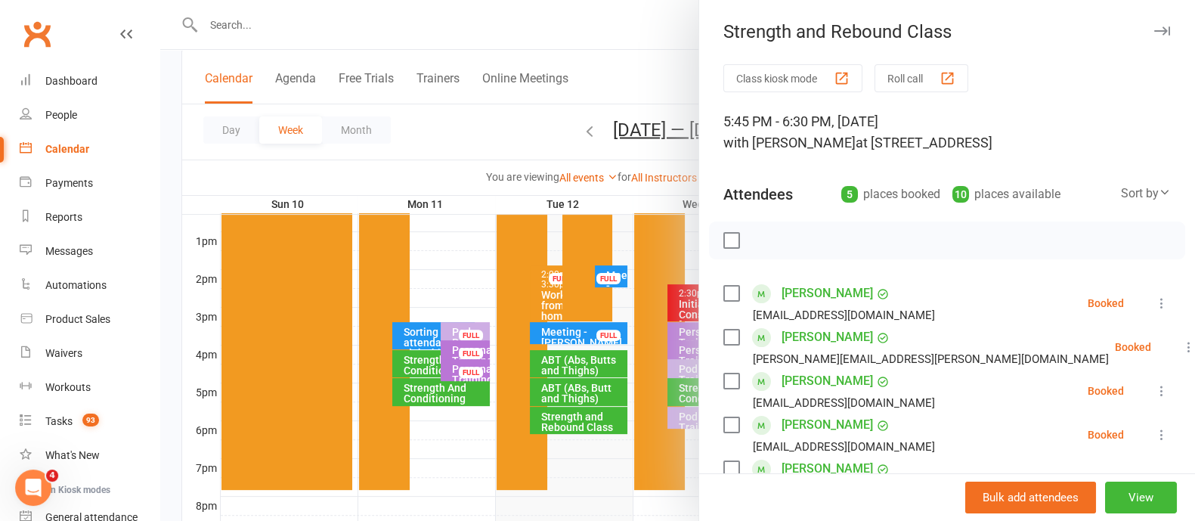
click at [1154, 30] on icon "button" at bounding box center [1162, 30] width 16 height 9
